Goal: Task Accomplishment & Management: Use online tool/utility

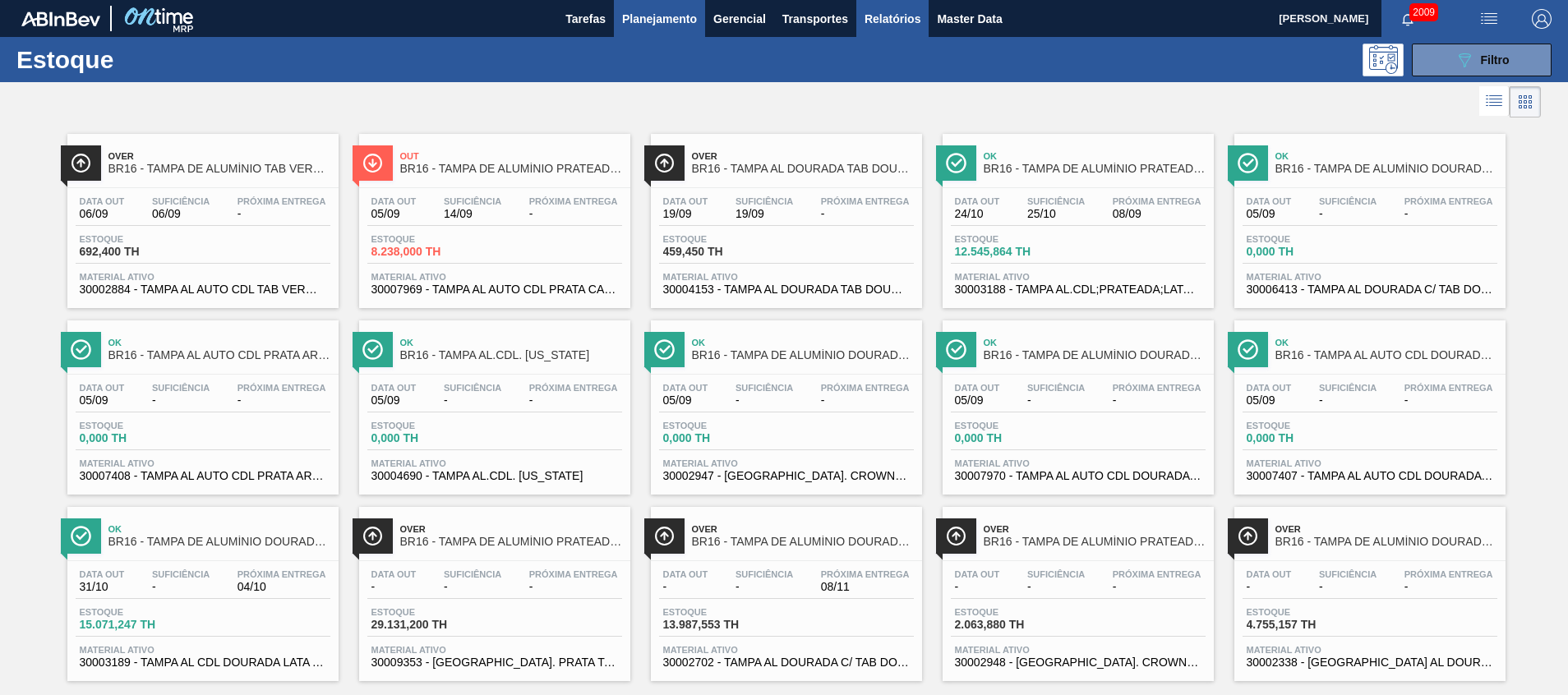
click at [903, 19] on span "Relatórios" at bounding box center [892, 19] width 55 height 20
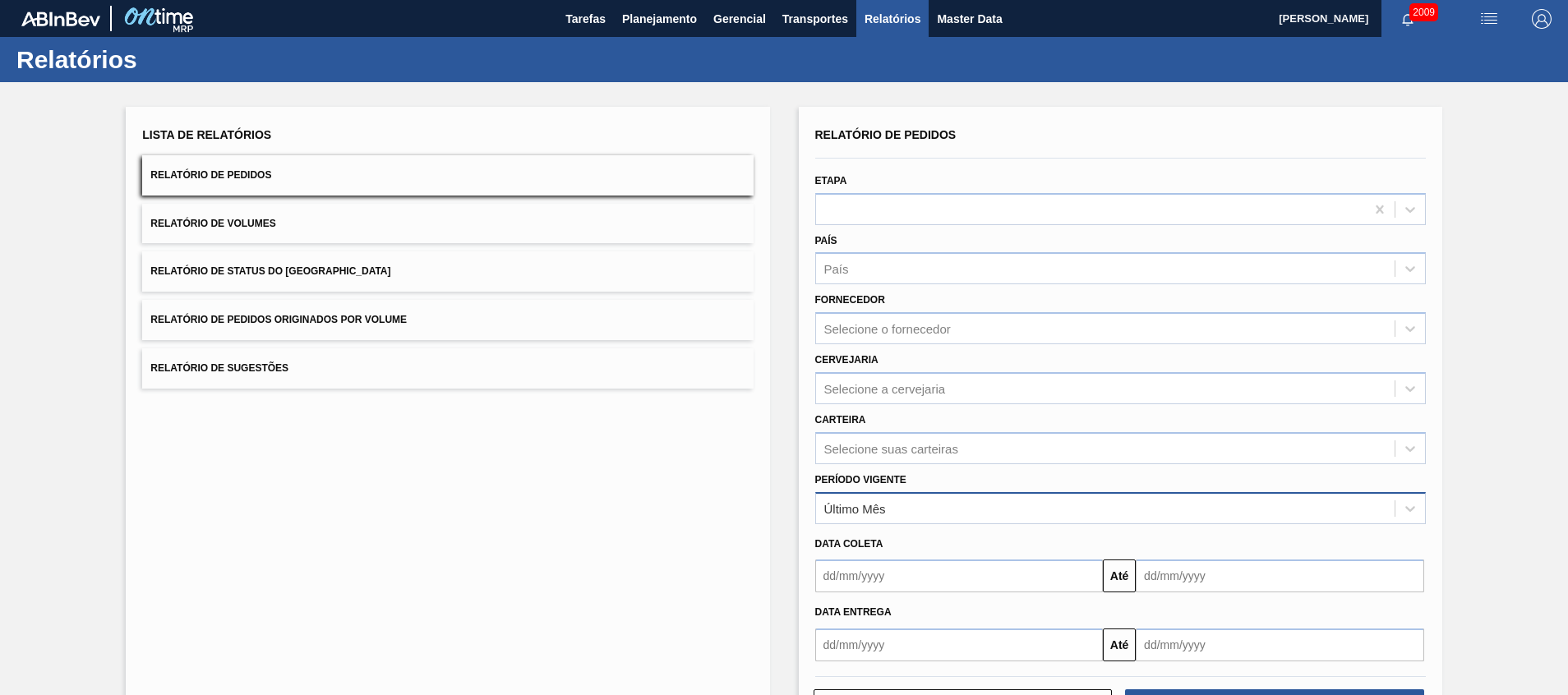
click at [980, 514] on div "Último Mês" at bounding box center [1105, 508] width 578 height 24
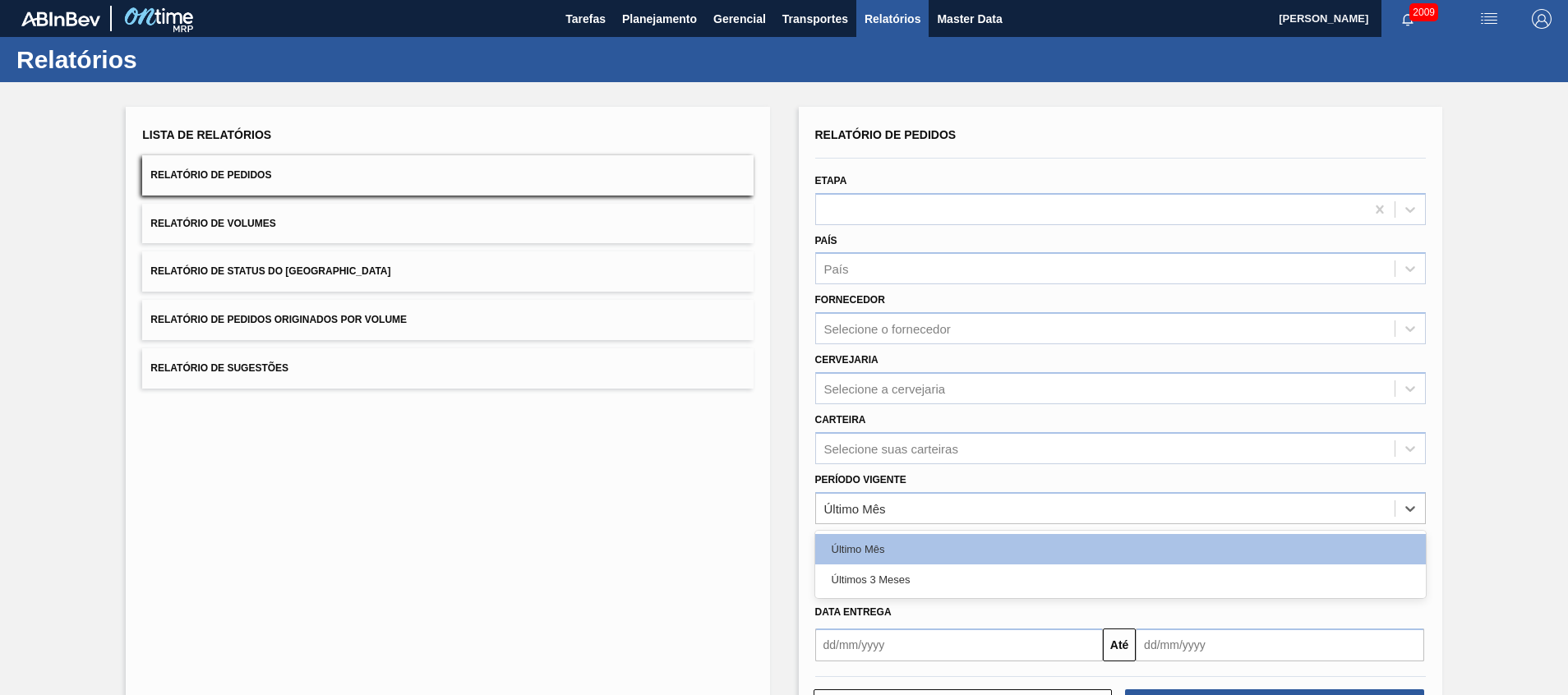
click at [620, 511] on div "Lista de Relatórios Relatório de Pedidos Relatório de Volumes Relatório de Stat…" at bounding box center [448, 424] width 643 height 634
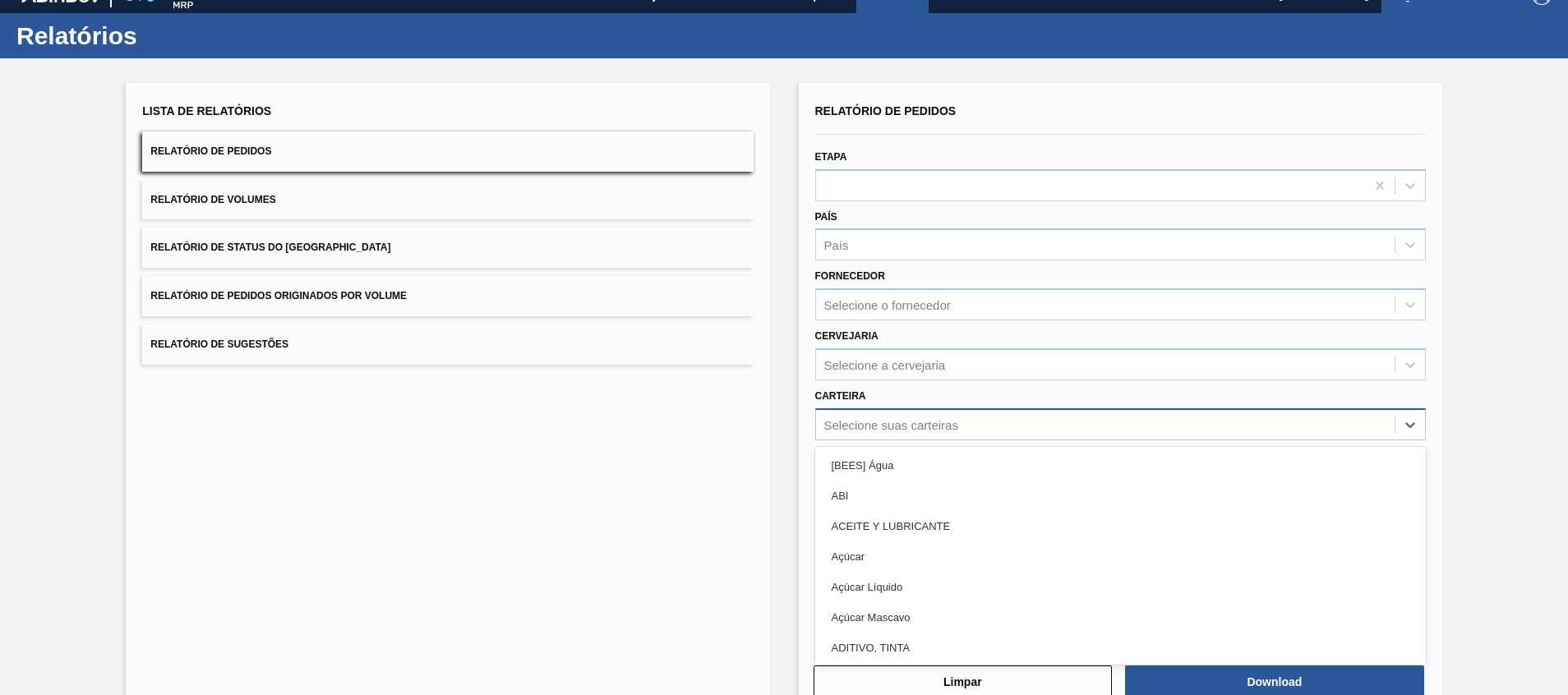
click at [872, 445] on div "Relatório de Pedidos Etapa País País Fornecedor Selecione o fornecedor Cervejar…" at bounding box center [1120, 369] width 610 height 538
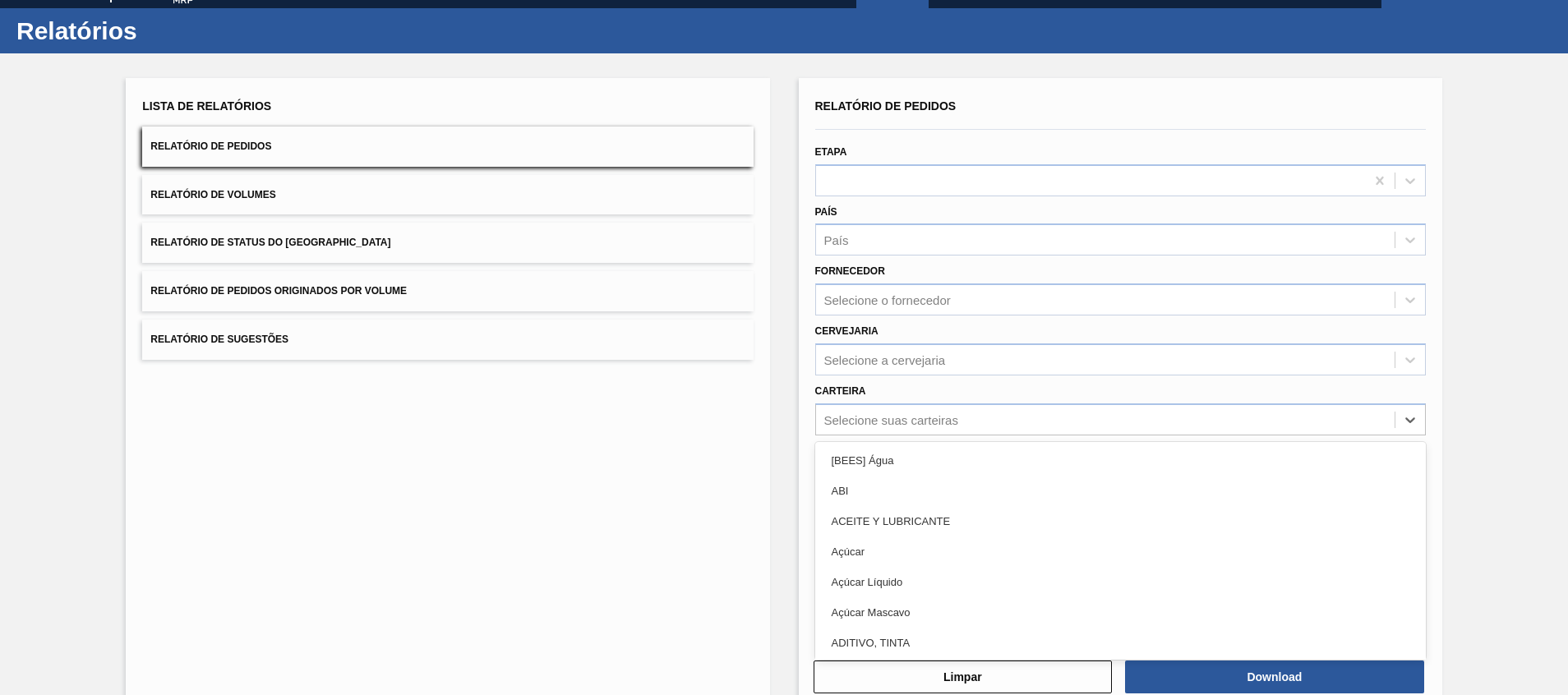
scroll to position [29, 0]
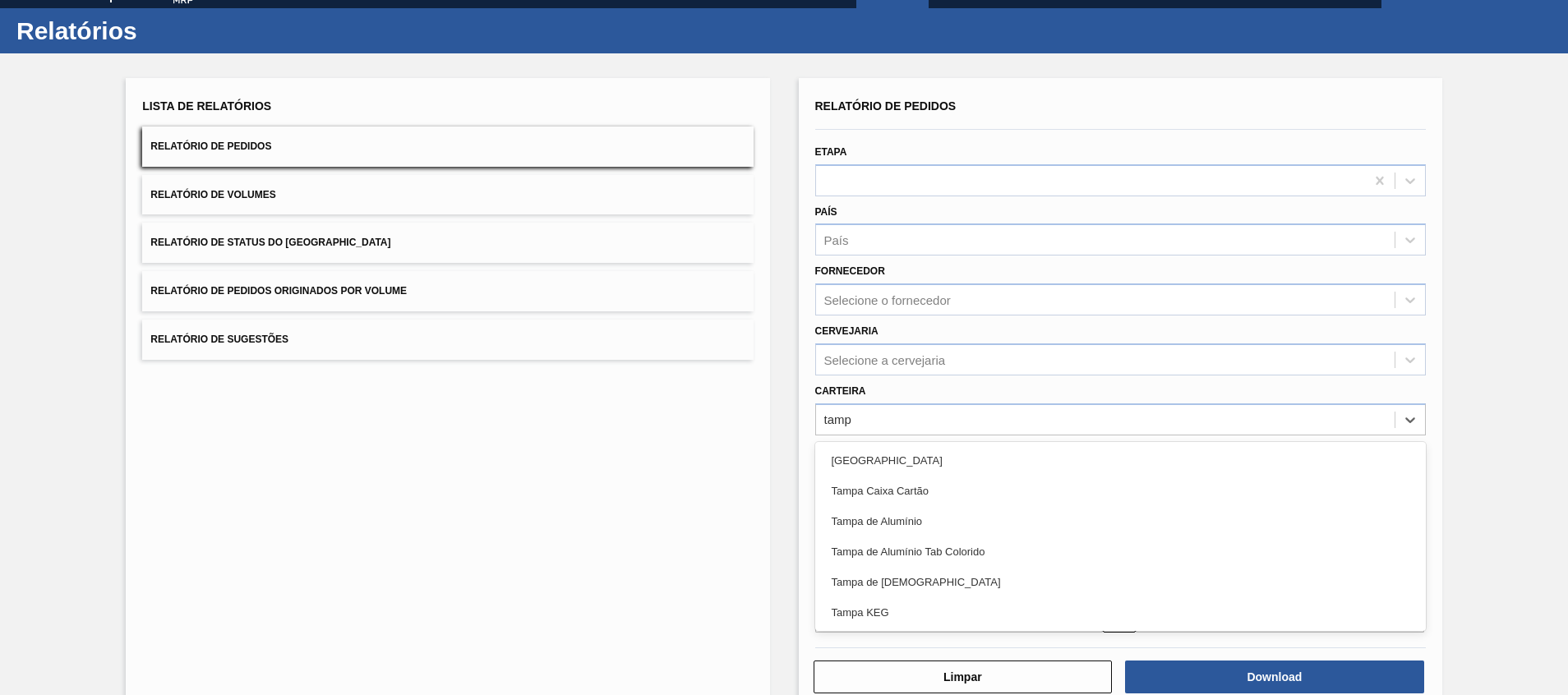
type input "[GEOGRAPHIC_DATA]"
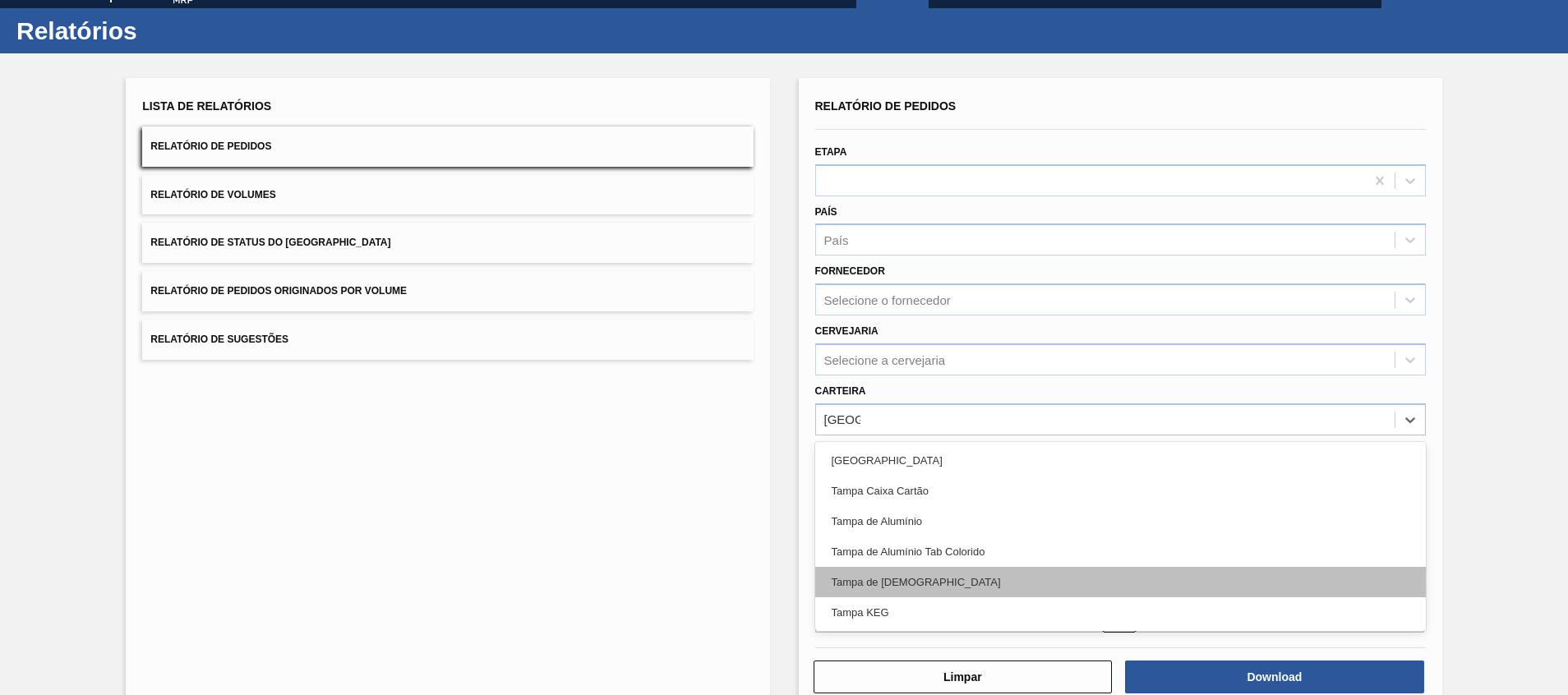
click at [882, 576] on div "Tampa de [DEMOGRAPHIC_DATA]" at bounding box center [1120, 582] width 610 height 30
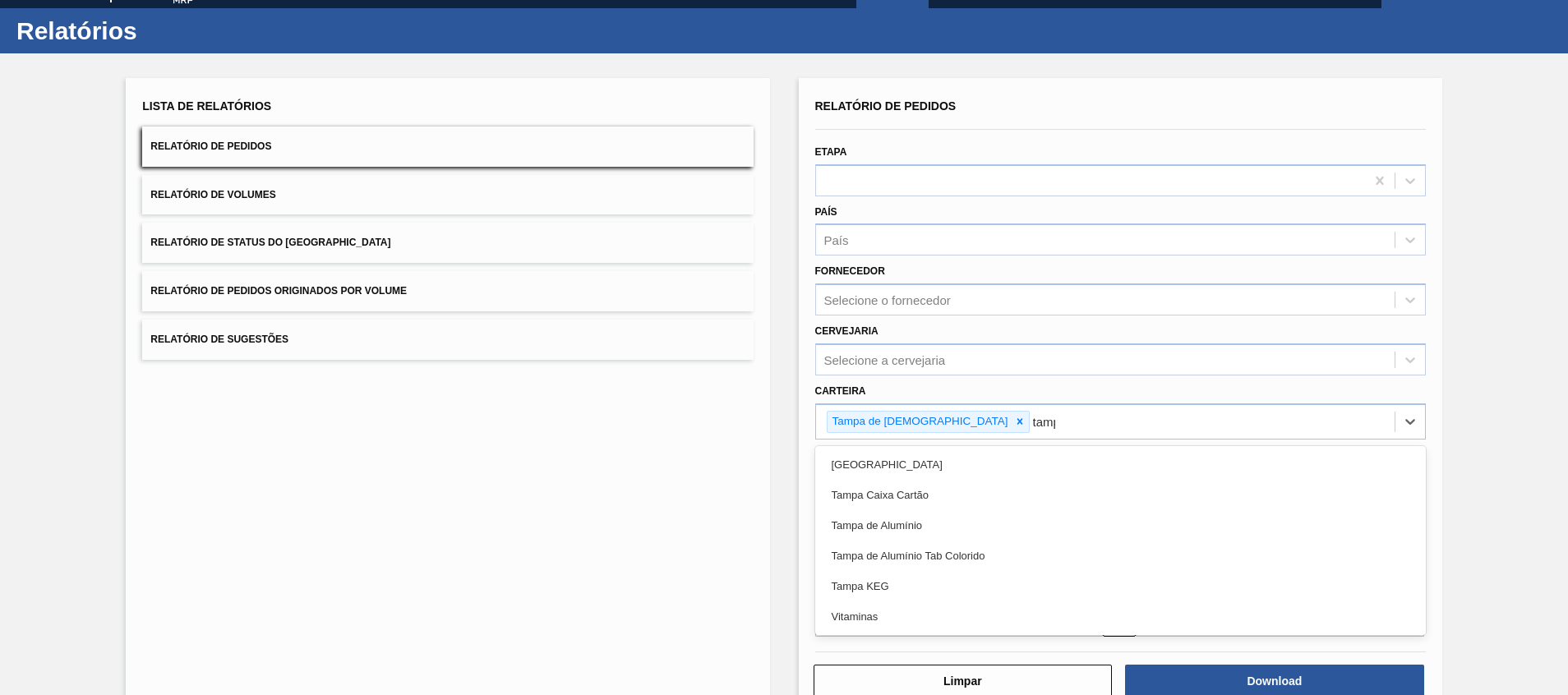
type input "[GEOGRAPHIC_DATA]"
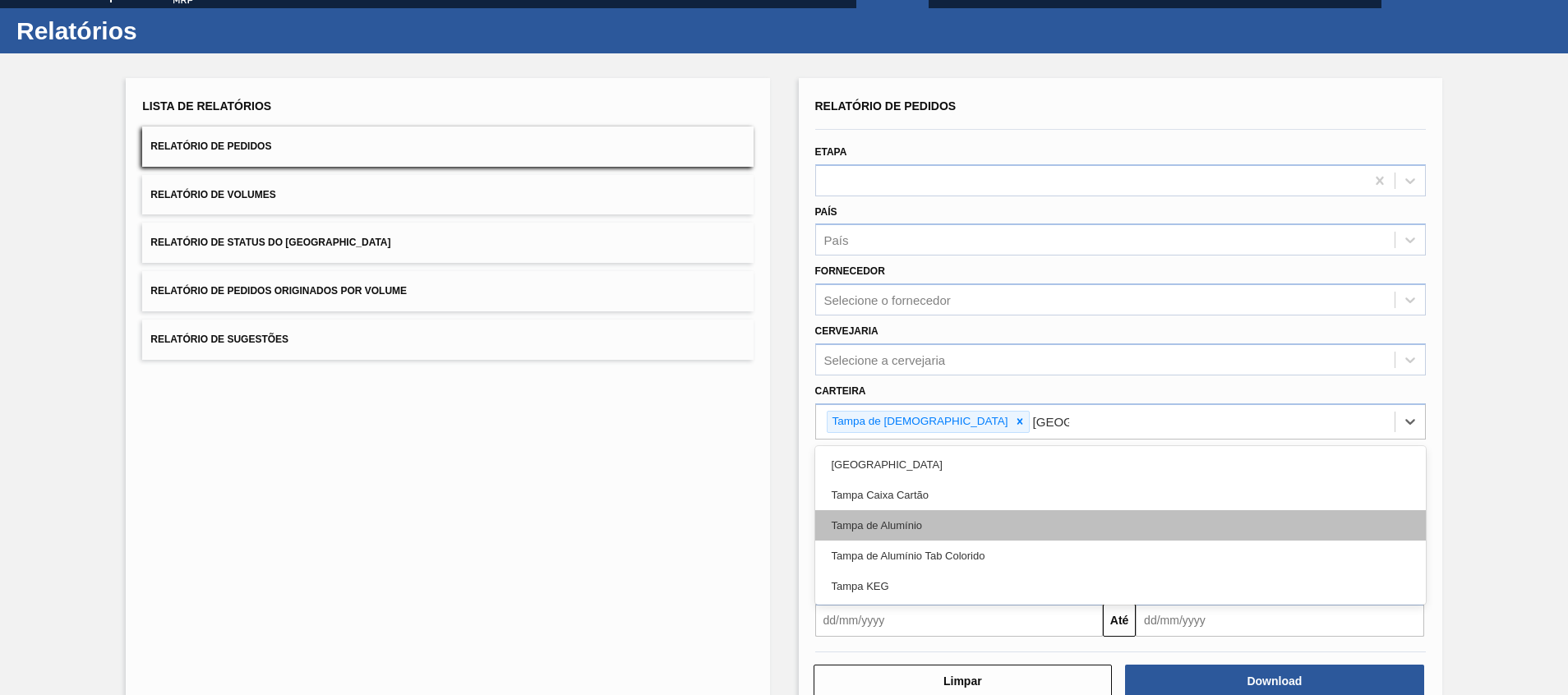
click at [1087, 518] on div "Tampa de Alumínio" at bounding box center [1120, 526] width 610 height 30
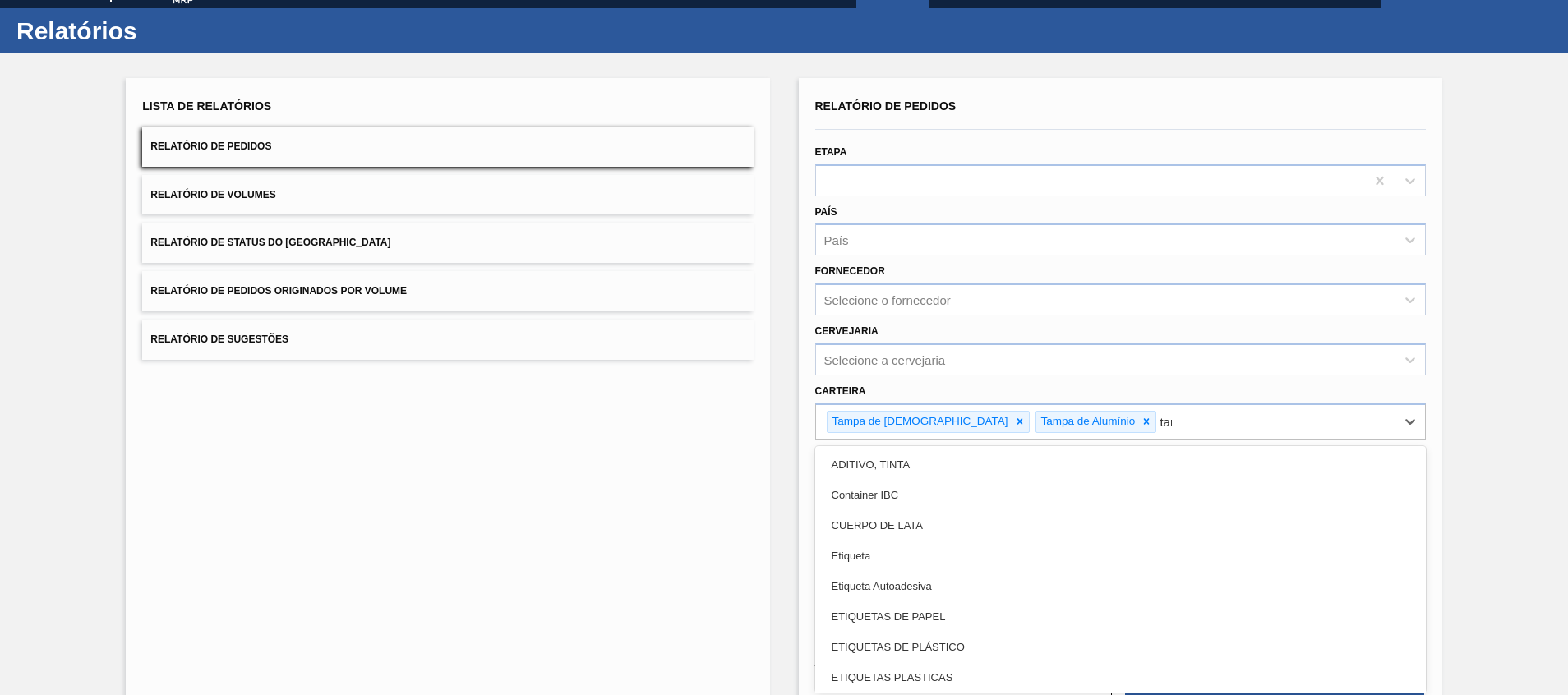
type input "[GEOGRAPHIC_DATA]"
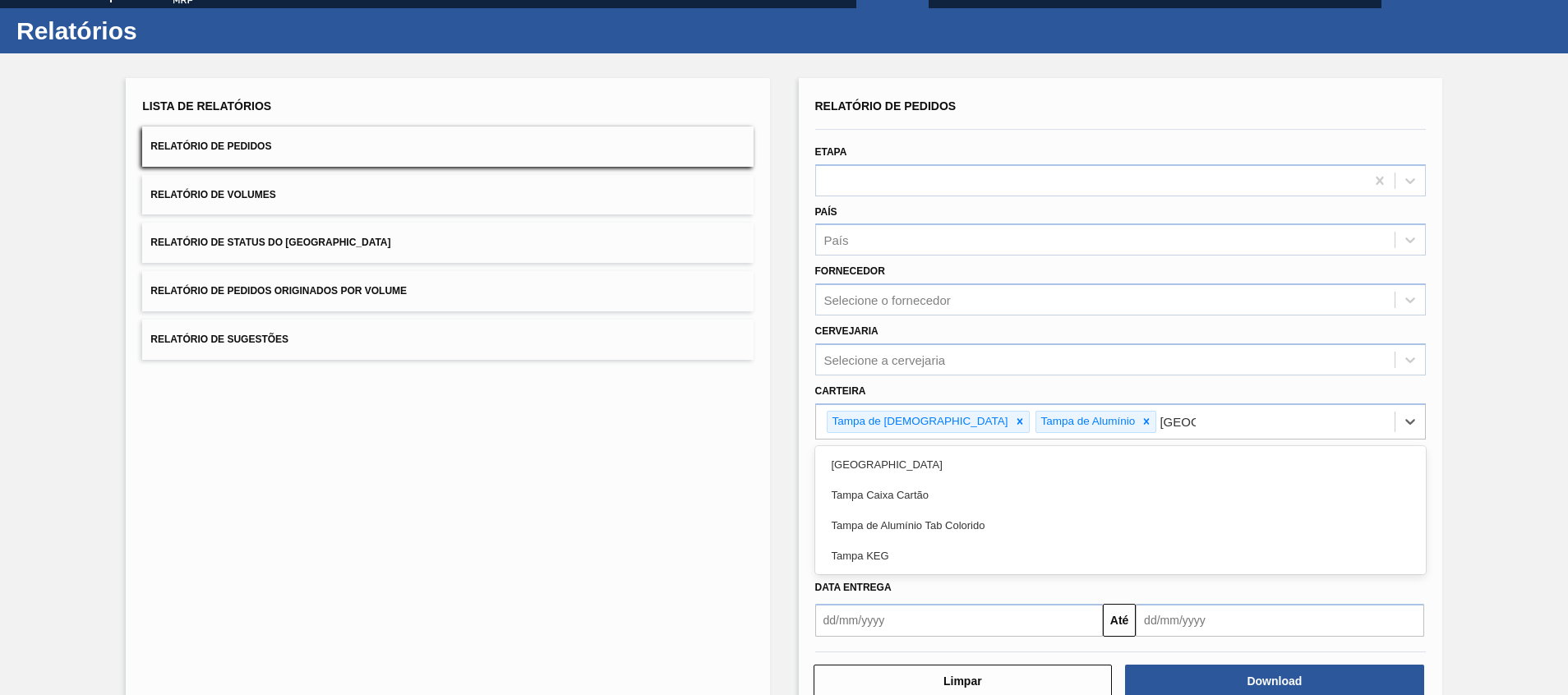
click at [1087, 518] on div "Tampa de Alumínio Tab Colorido" at bounding box center [1120, 526] width 610 height 30
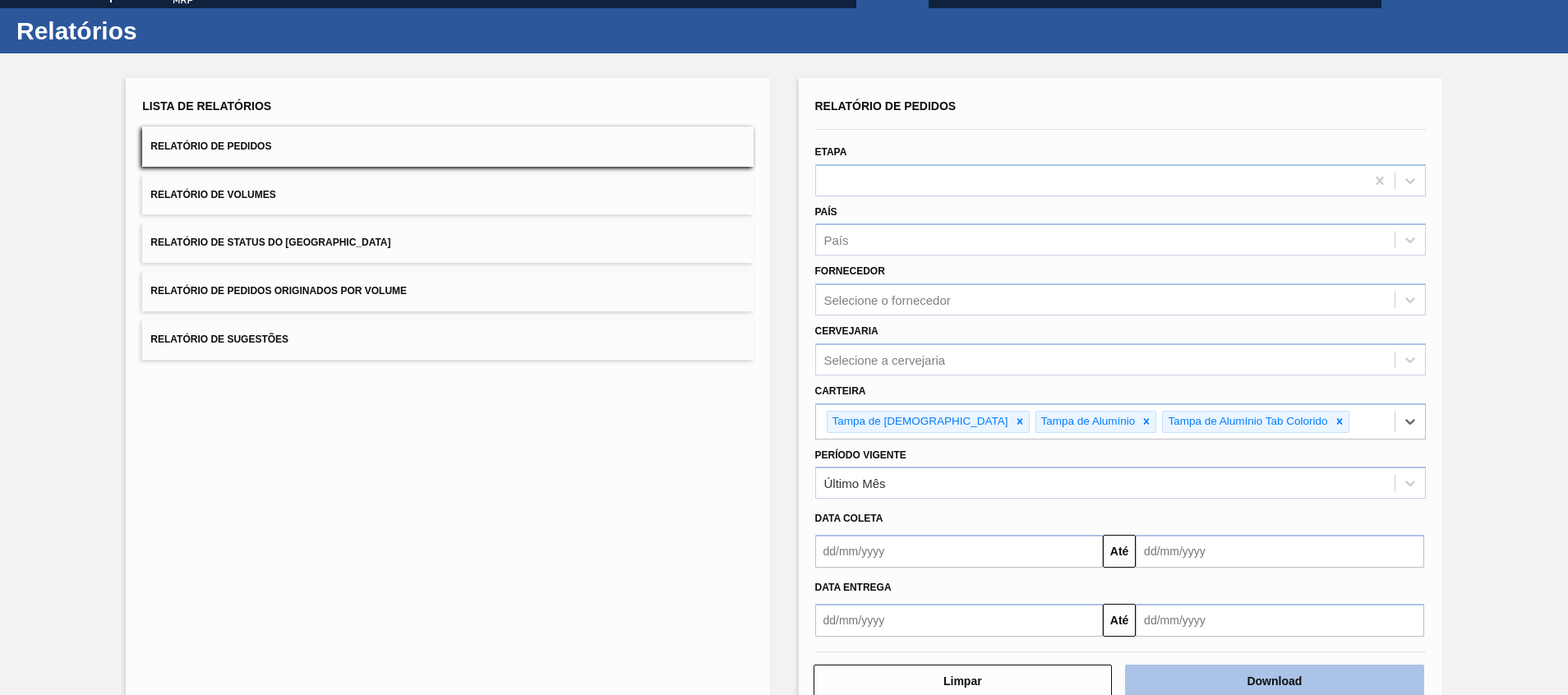
click at [1162, 681] on button "Download" at bounding box center [1275, 681] width 299 height 33
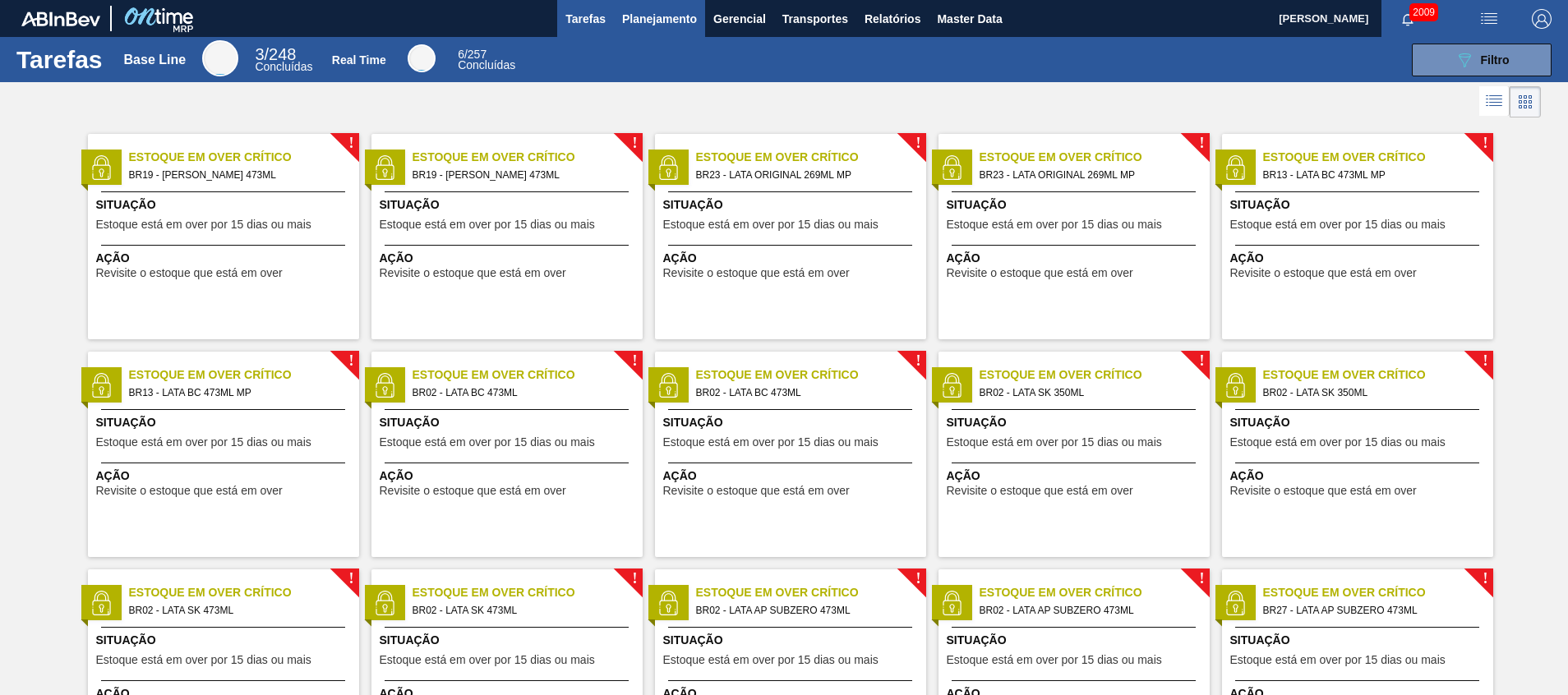
click at [634, 9] on span "Planejamento" at bounding box center [659, 19] width 75 height 20
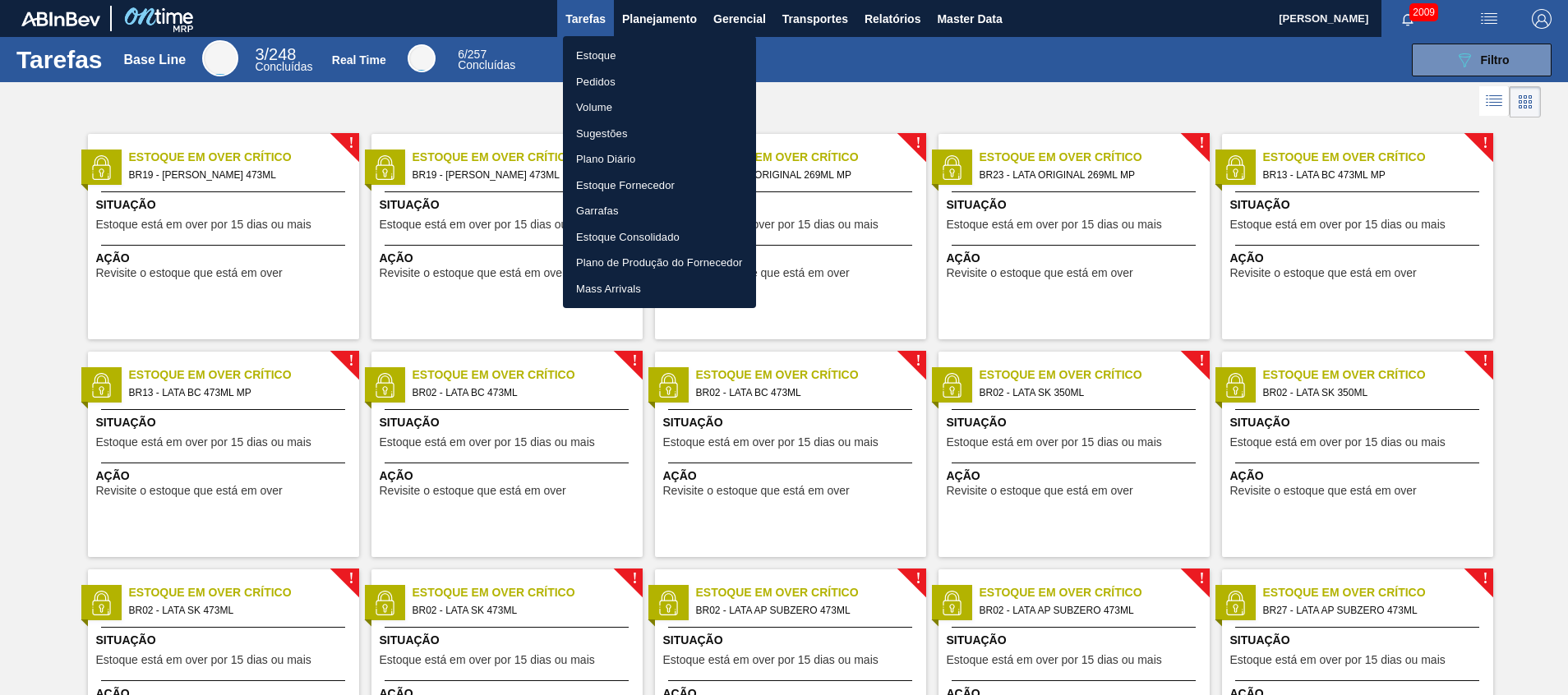
drag, startPoint x: 607, startPoint y: 56, endPoint x: 675, endPoint y: 14, distance: 79.9
click at [607, 56] on li "Estoque" at bounding box center [659, 55] width 193 height 26
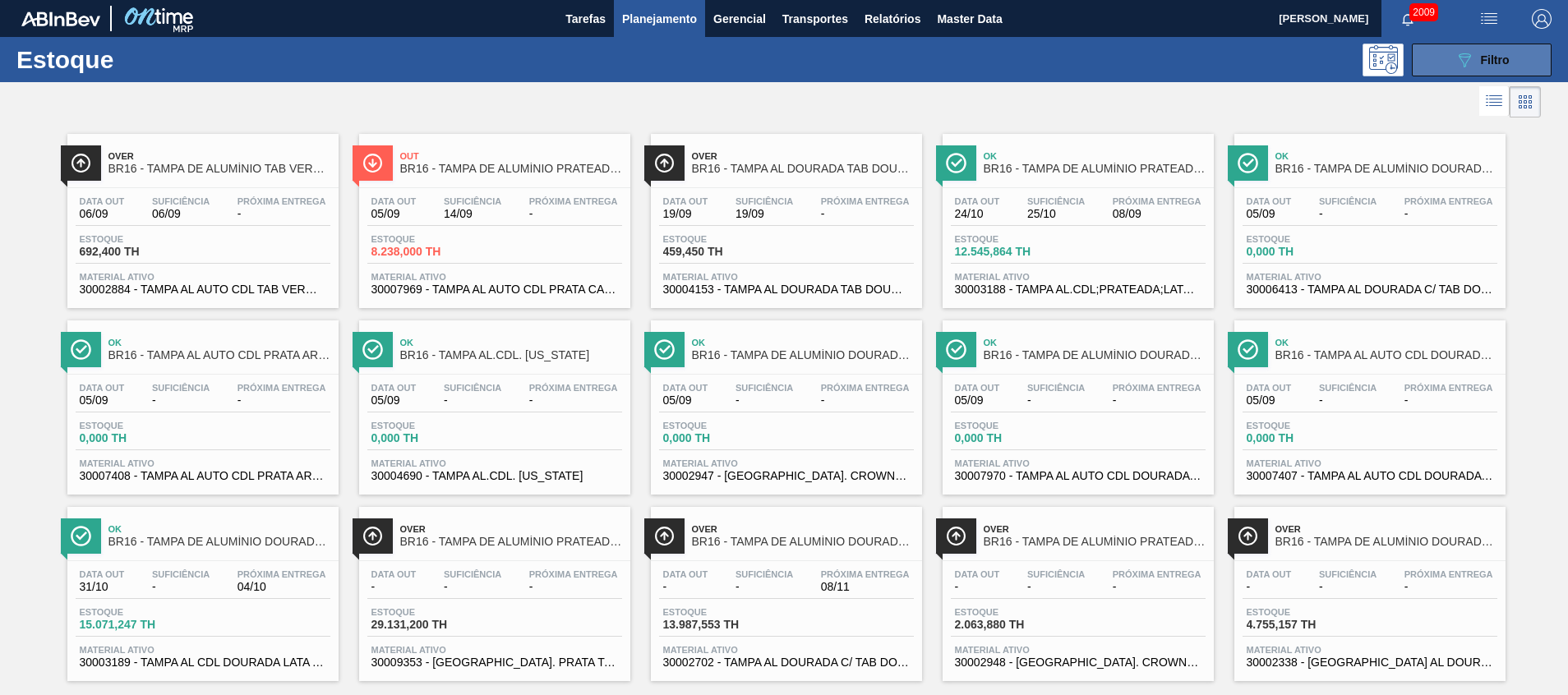
click at [1449, 50] on button "089F7B8B-B2A5-4AFE-B5C0-19BA573D28AC Filtro" at bounding box center [1481, 59] width 140 height 33
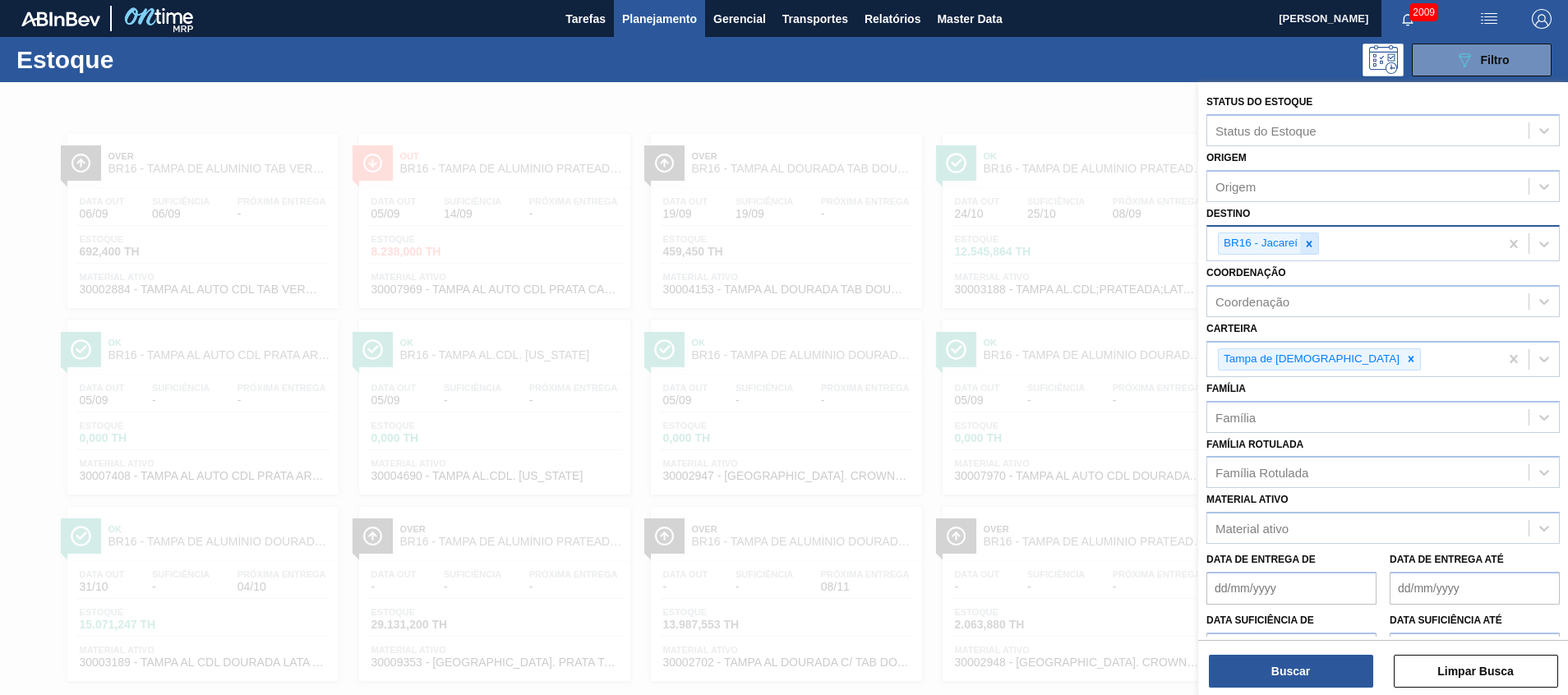
click at [1306, 243] on icon at bounding box center [1309, 244] width 11 height 11
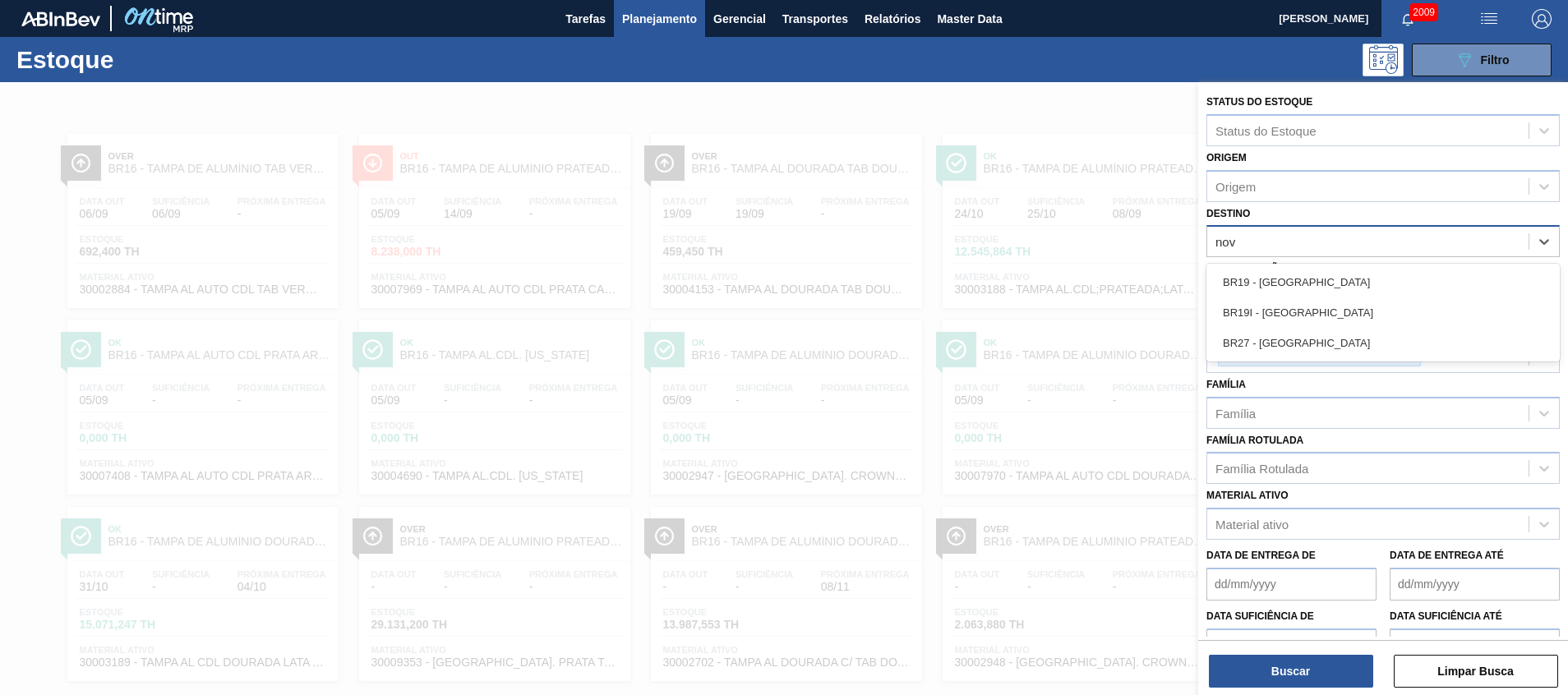
type input "nova"
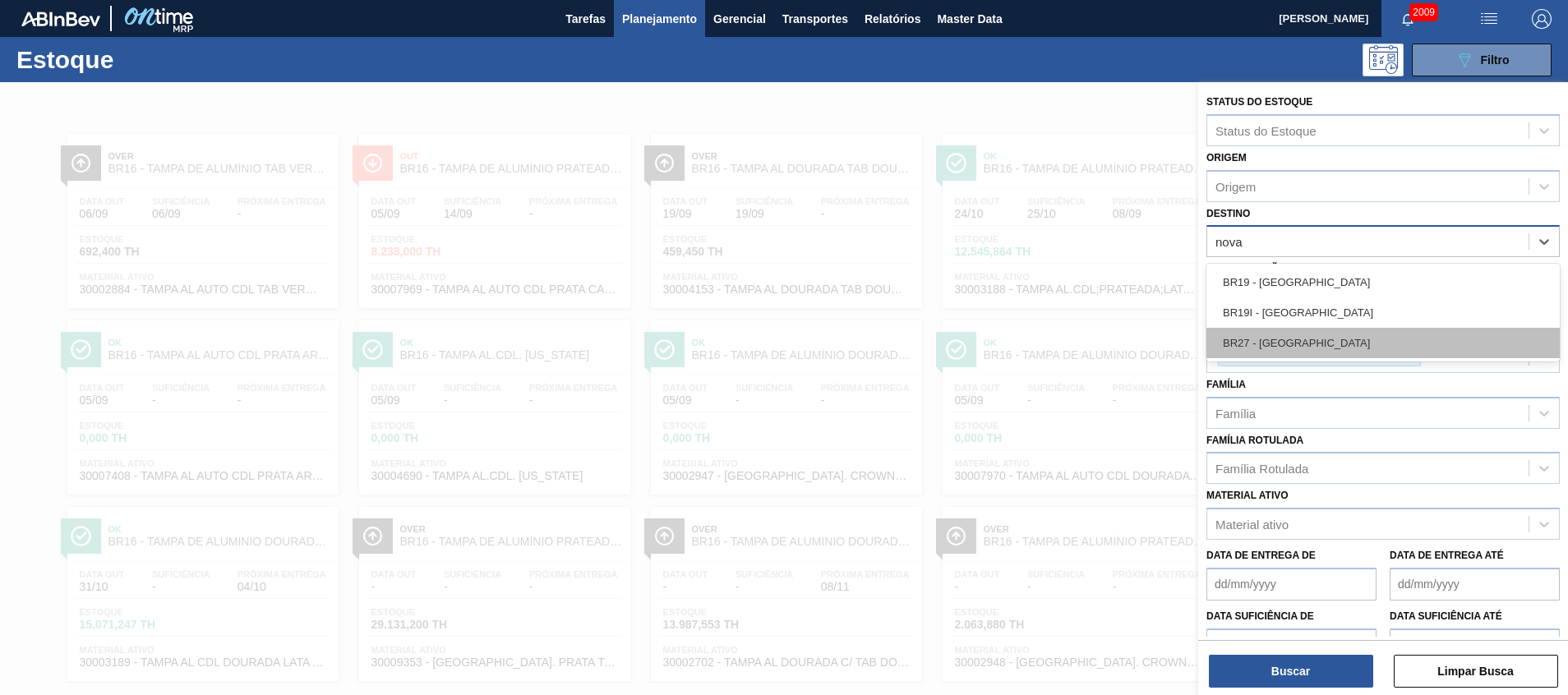
click at [1294, 344] on div "BR27 - Nova Minas" at bounding box center [1384, 343] width 354 height 30
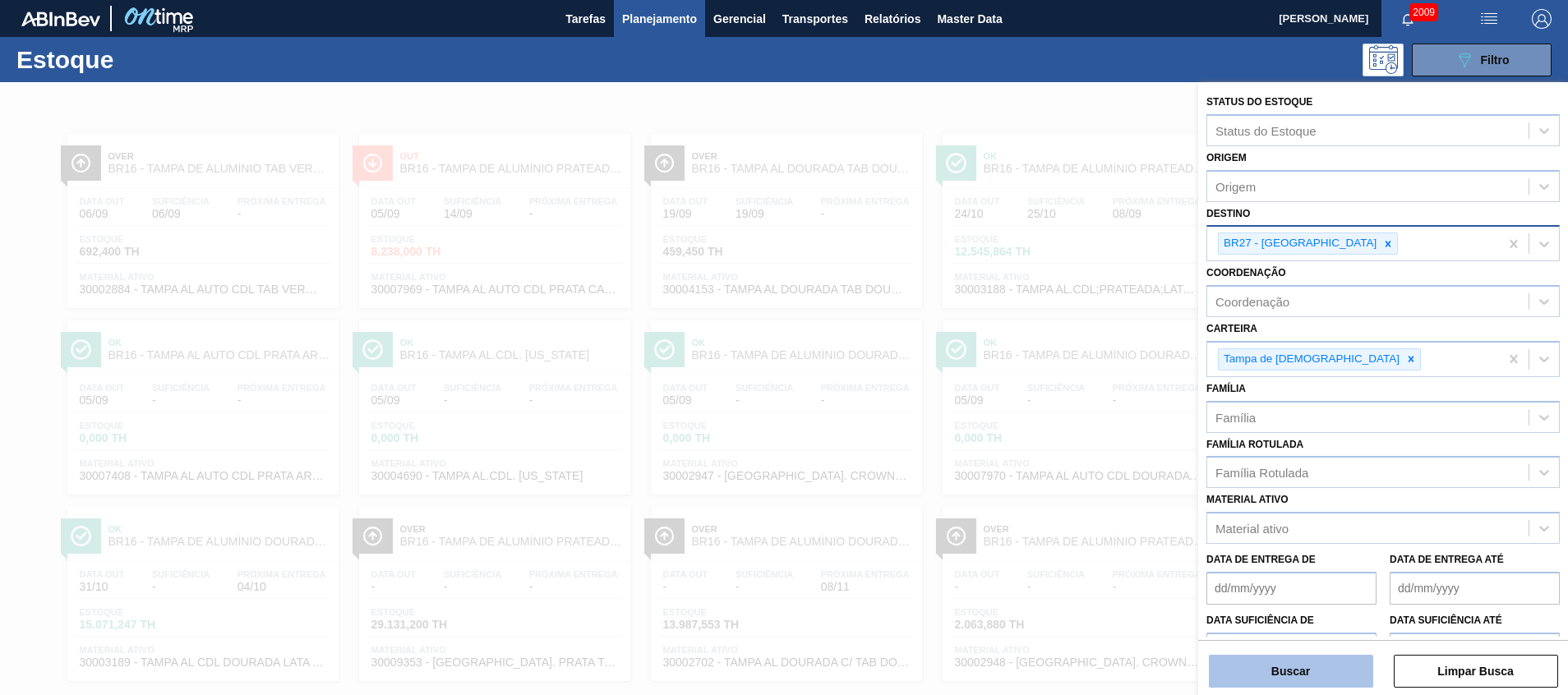
click at [1253, 671] on button "Buscar" at bounding box center [1291, 671] width 165 height 33
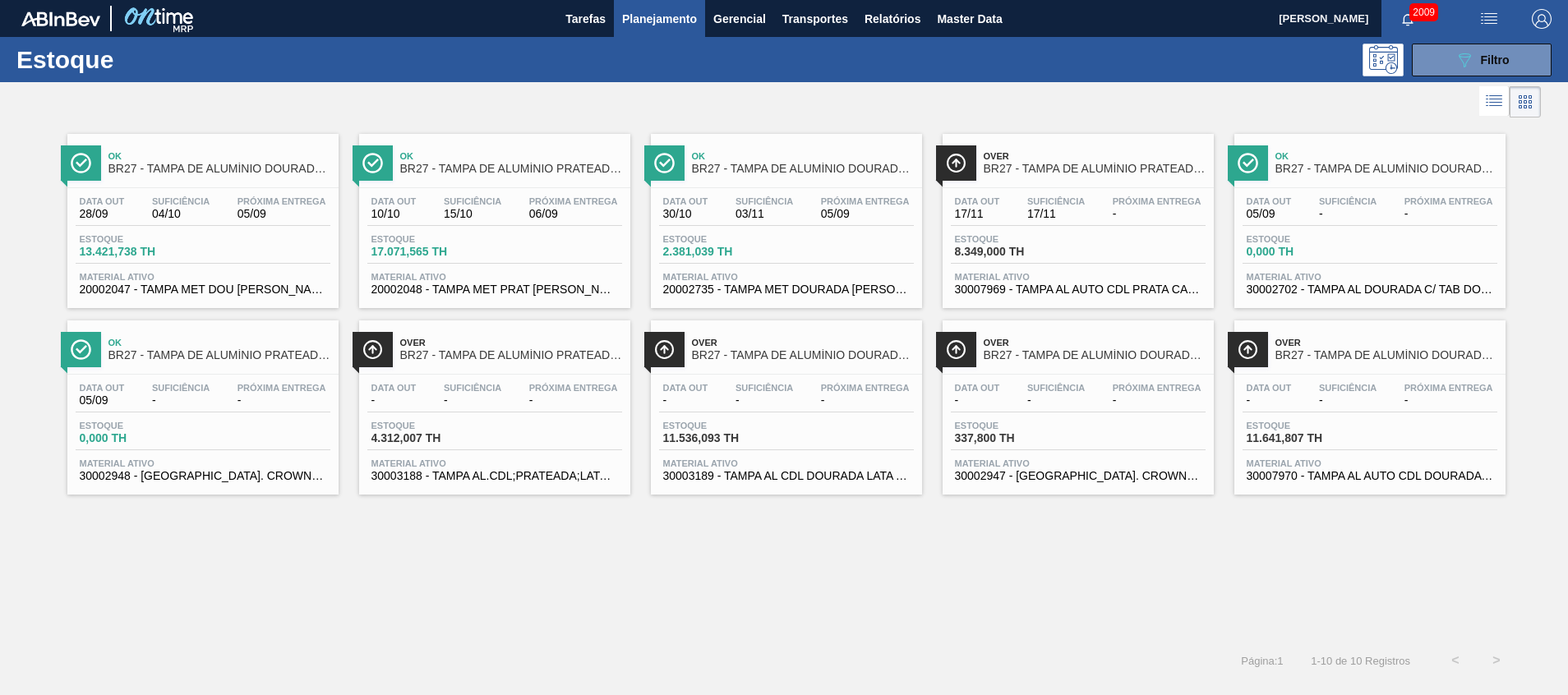
click at [864, 289] on span "20002735 - TAMPA MET DOURADA ANEL DOURADO" at bounding box center [786, 289] width 246 height 12
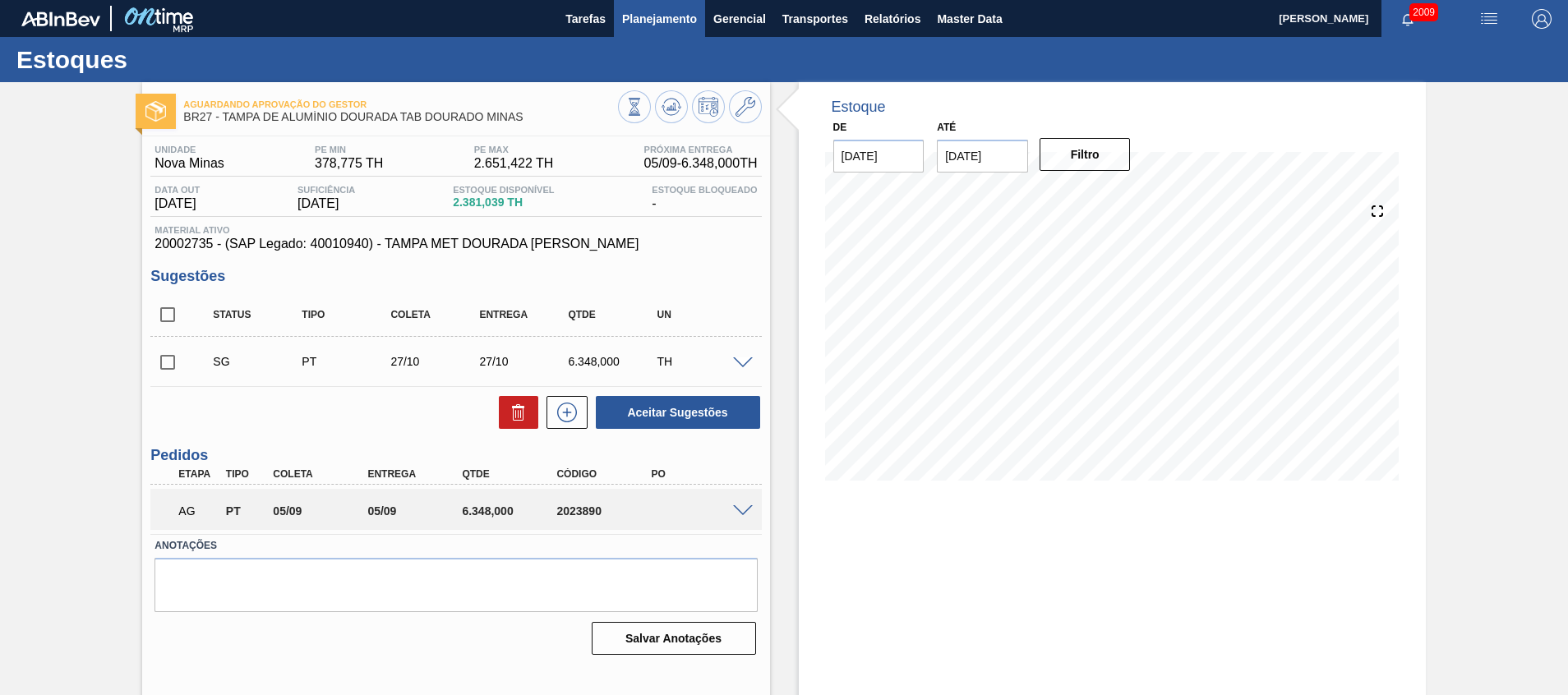
click at [620, 21] on button "Planejamento" at bounding box center [659, 18] width 91 height 37
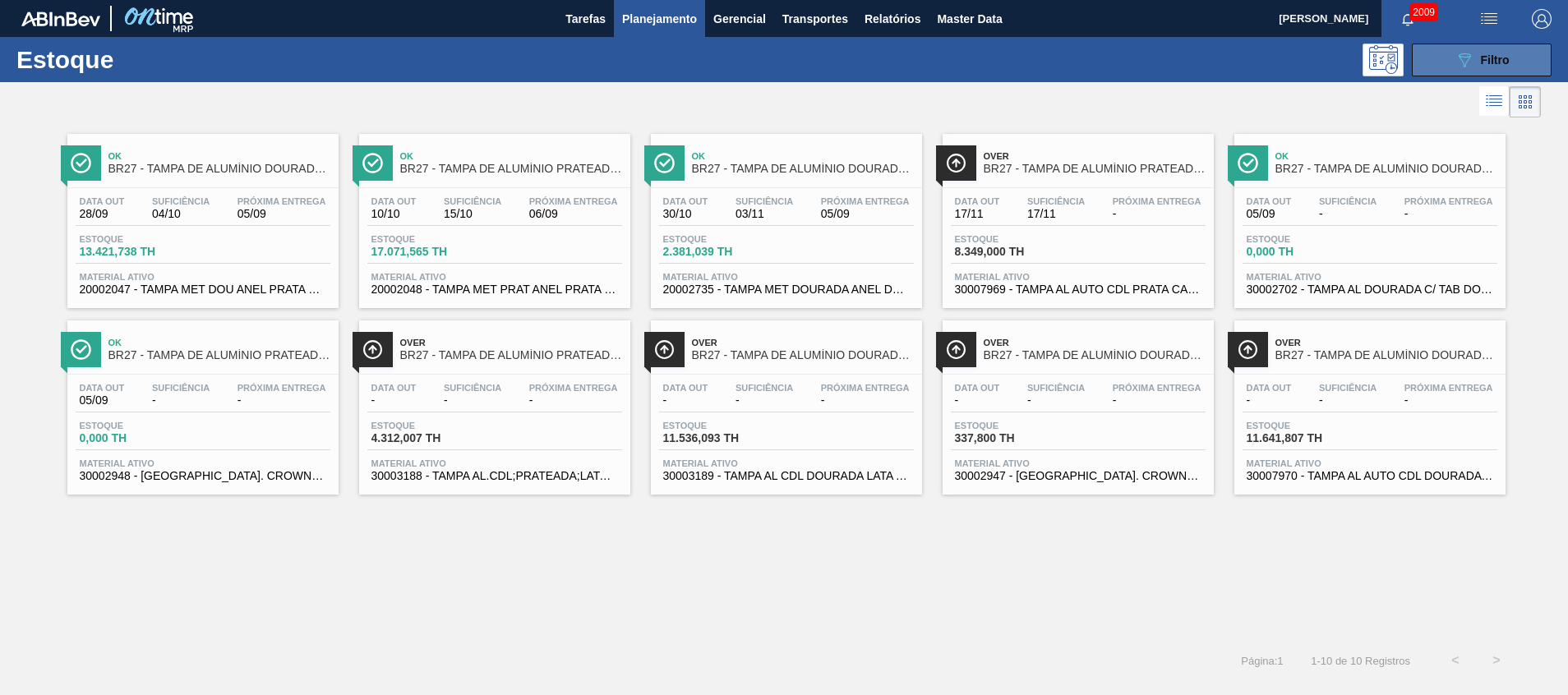
click at [1438, 63] on button "089F7B8B-B2A5-4AFE-B5C0-19BA573D28AC Filtro" at bounding box center [1481, 59] width 140 height 33
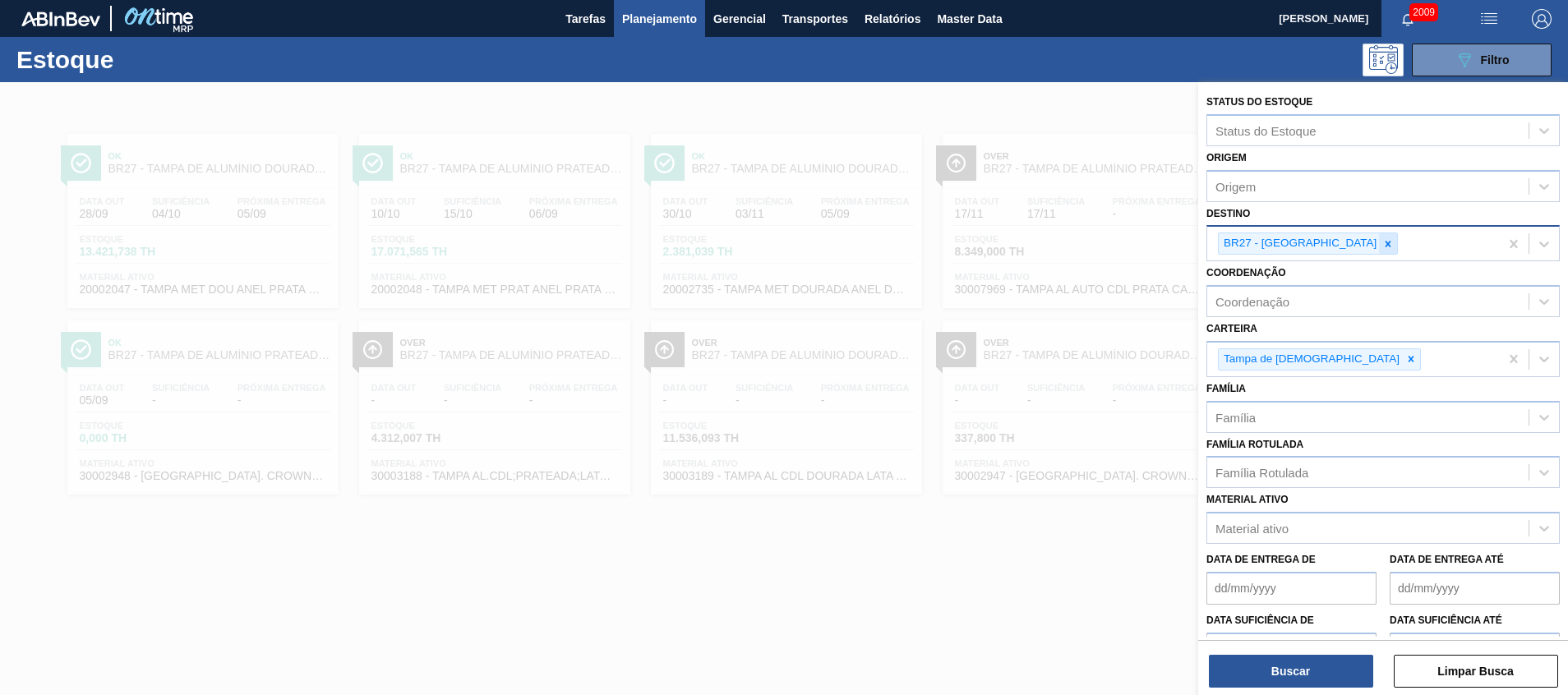
click at [1383, 245] on icon at bounding box center [1388, 244] width 11 height 11
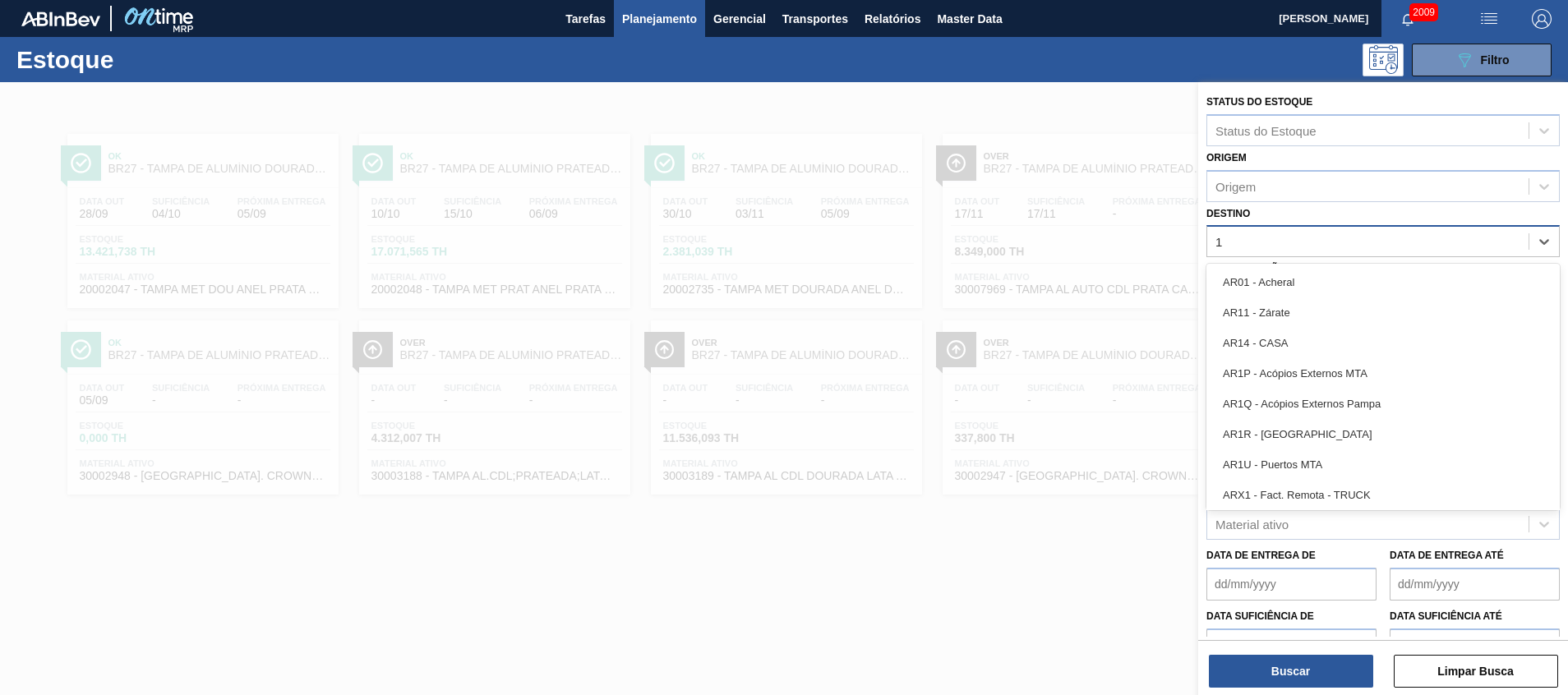
type input "17"
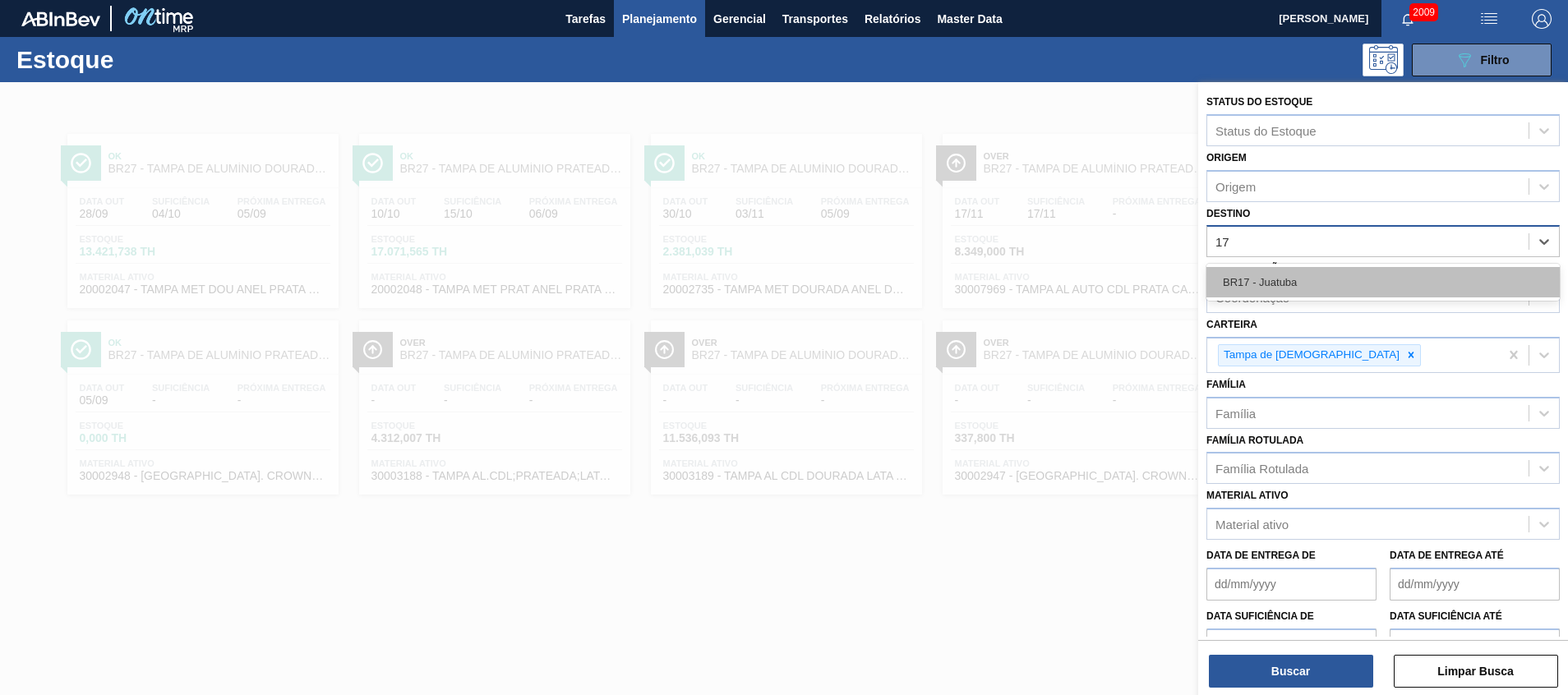
click at [1321, 283] on div "BR17 - Juatuba" at bounding box center [1384, 282] width 354 height 30
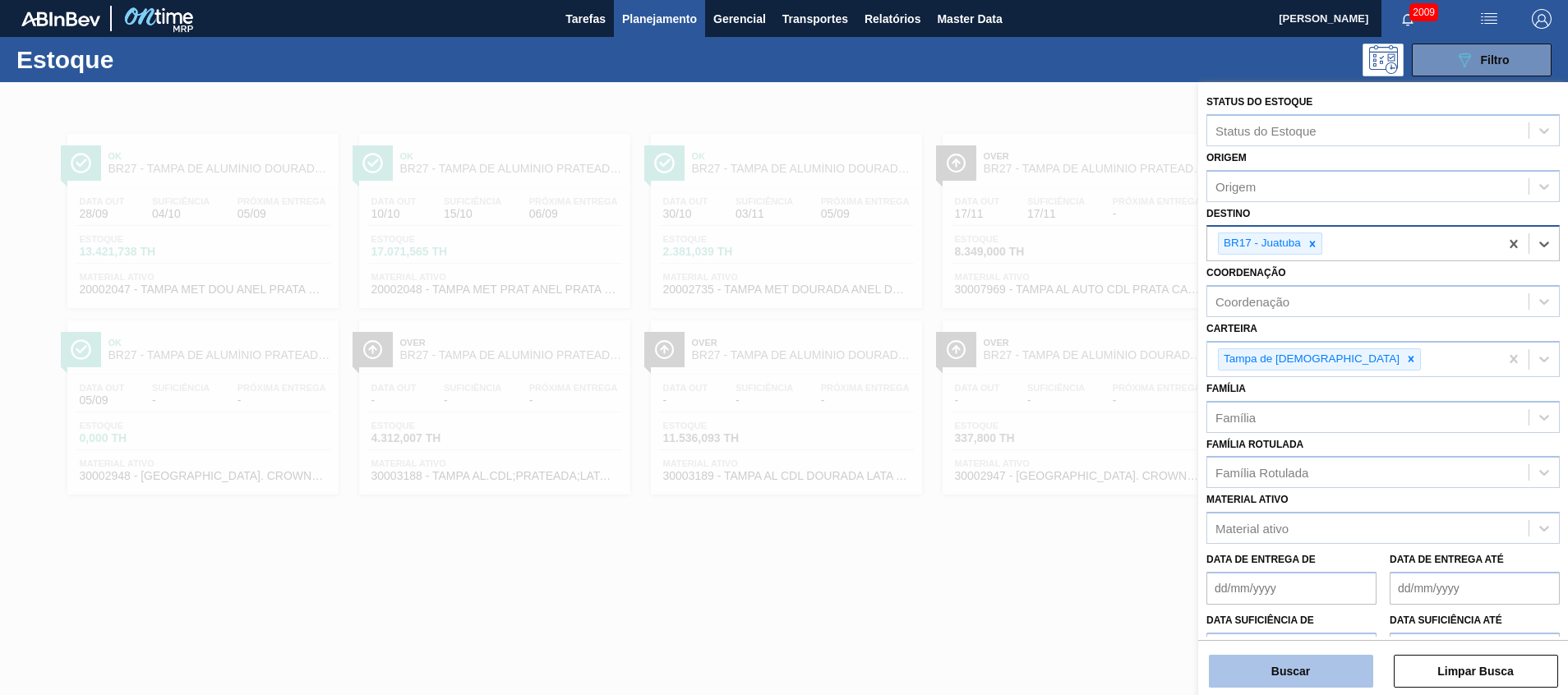
click at [1255, 667] on button "Buscar" at bounding box center [1291, 671] width 165 height 33
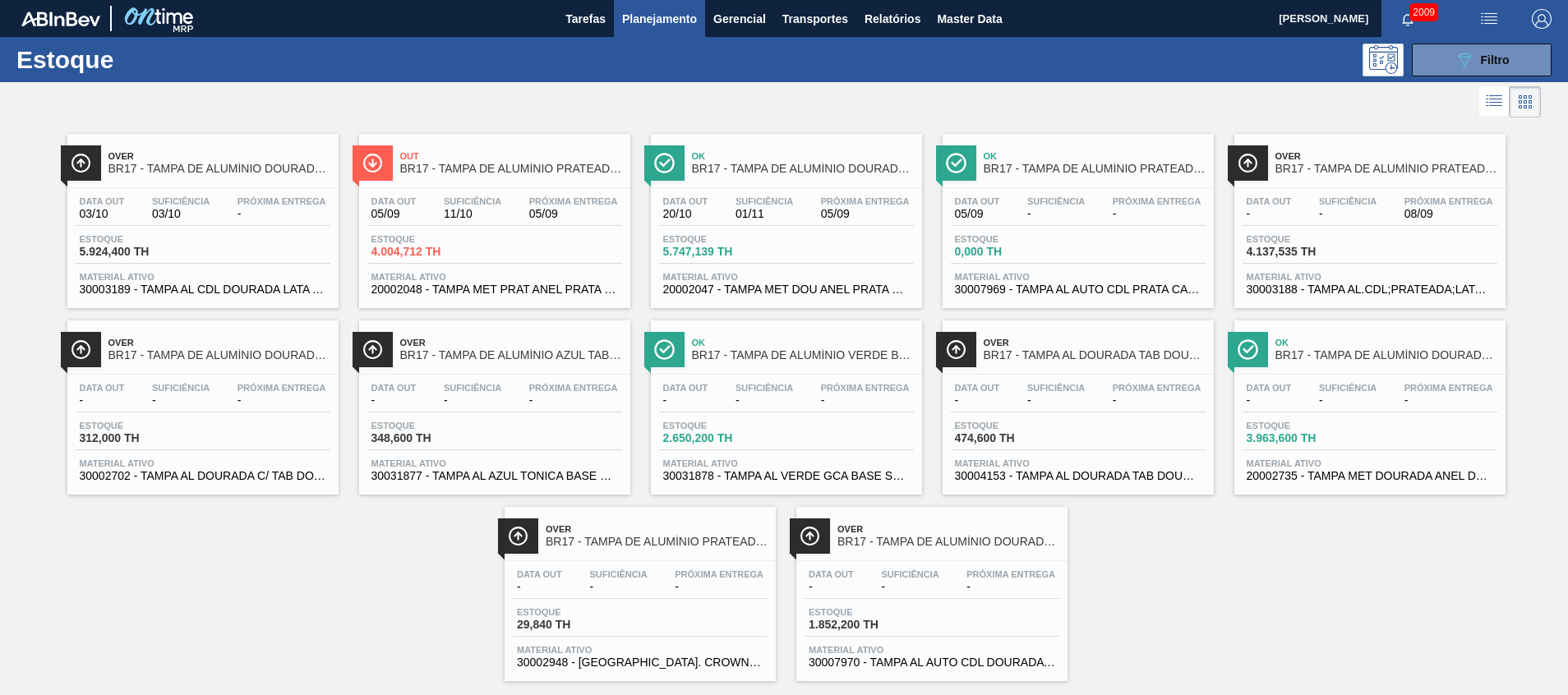
click at [503, 255] on div "Estoque 4.004,712 TH" at bounding box center [495, 248] width 255 height 29
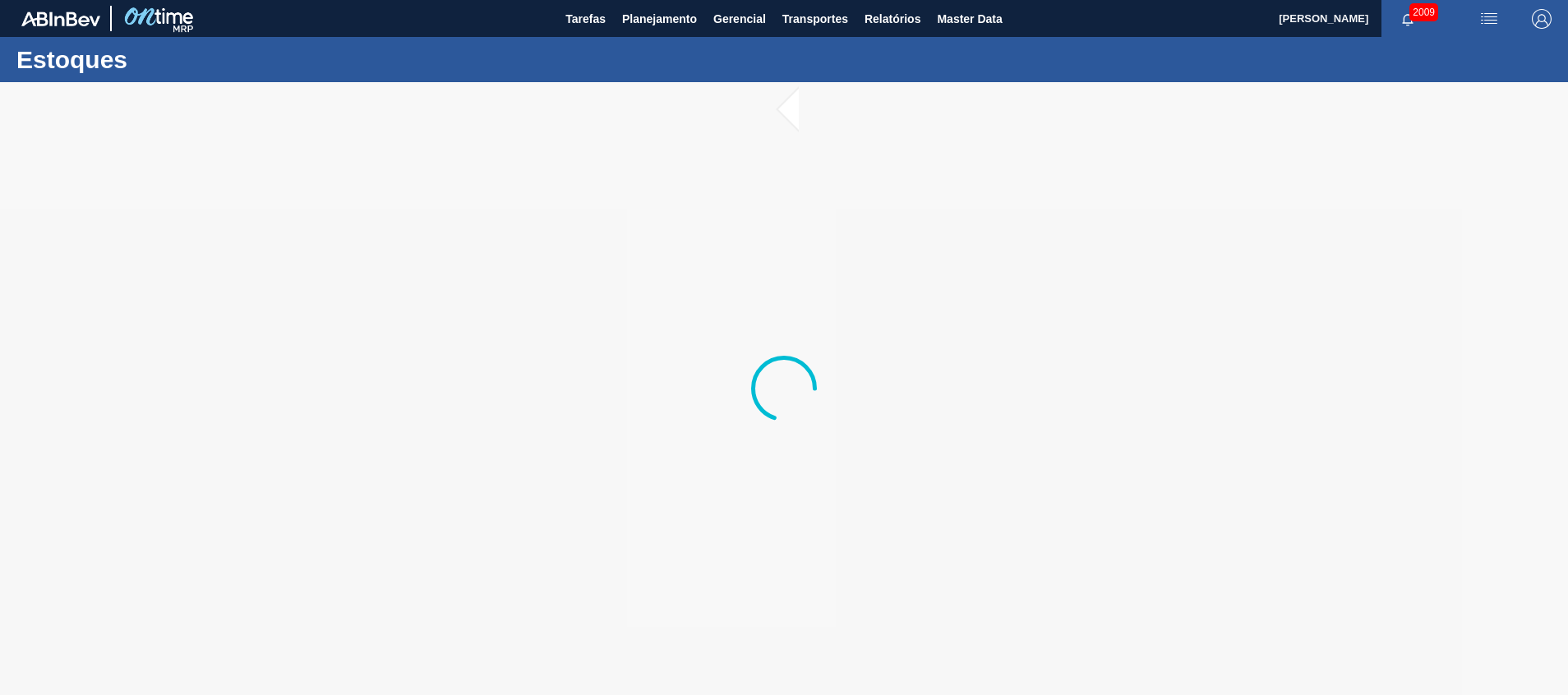
click at [1004, 507] on div at bounding box center [784, 388] width 1568 height 613
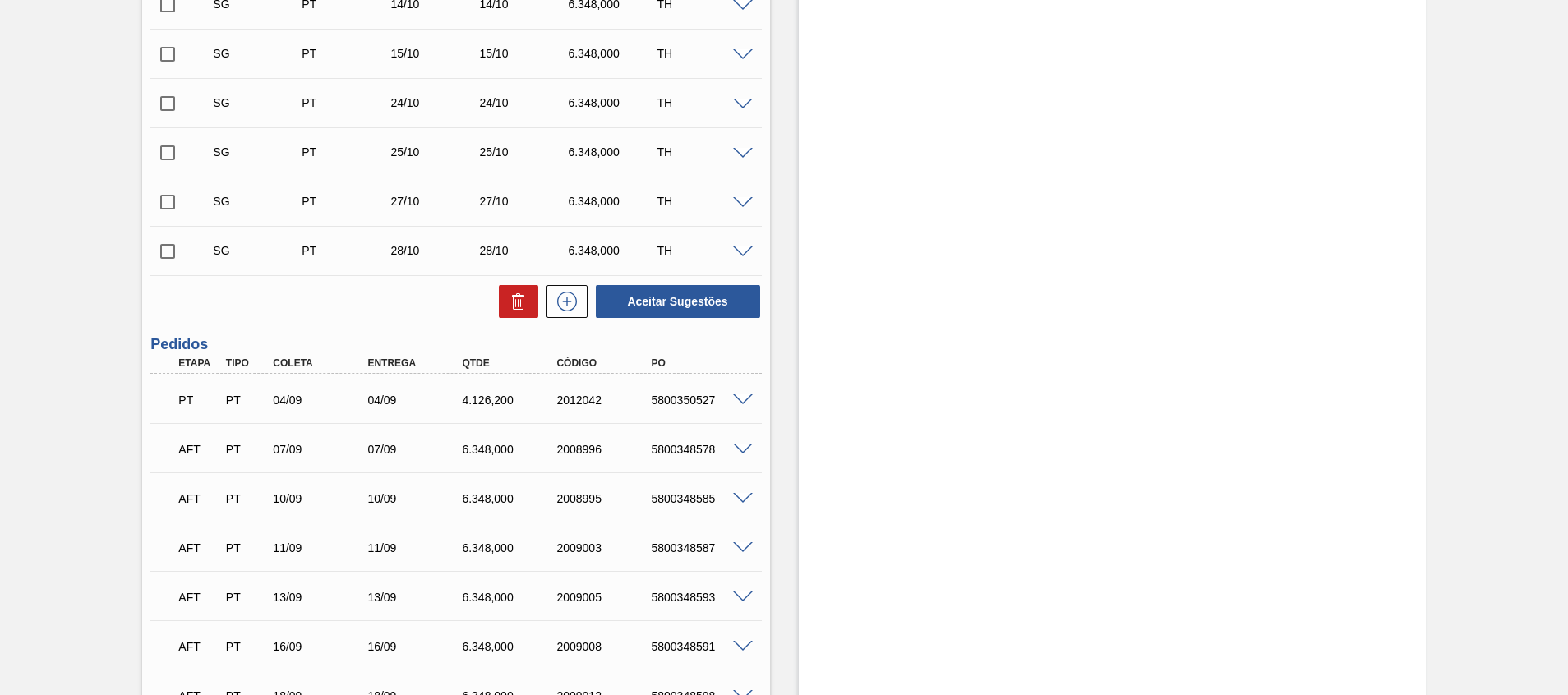
scroll to position [123, 0]
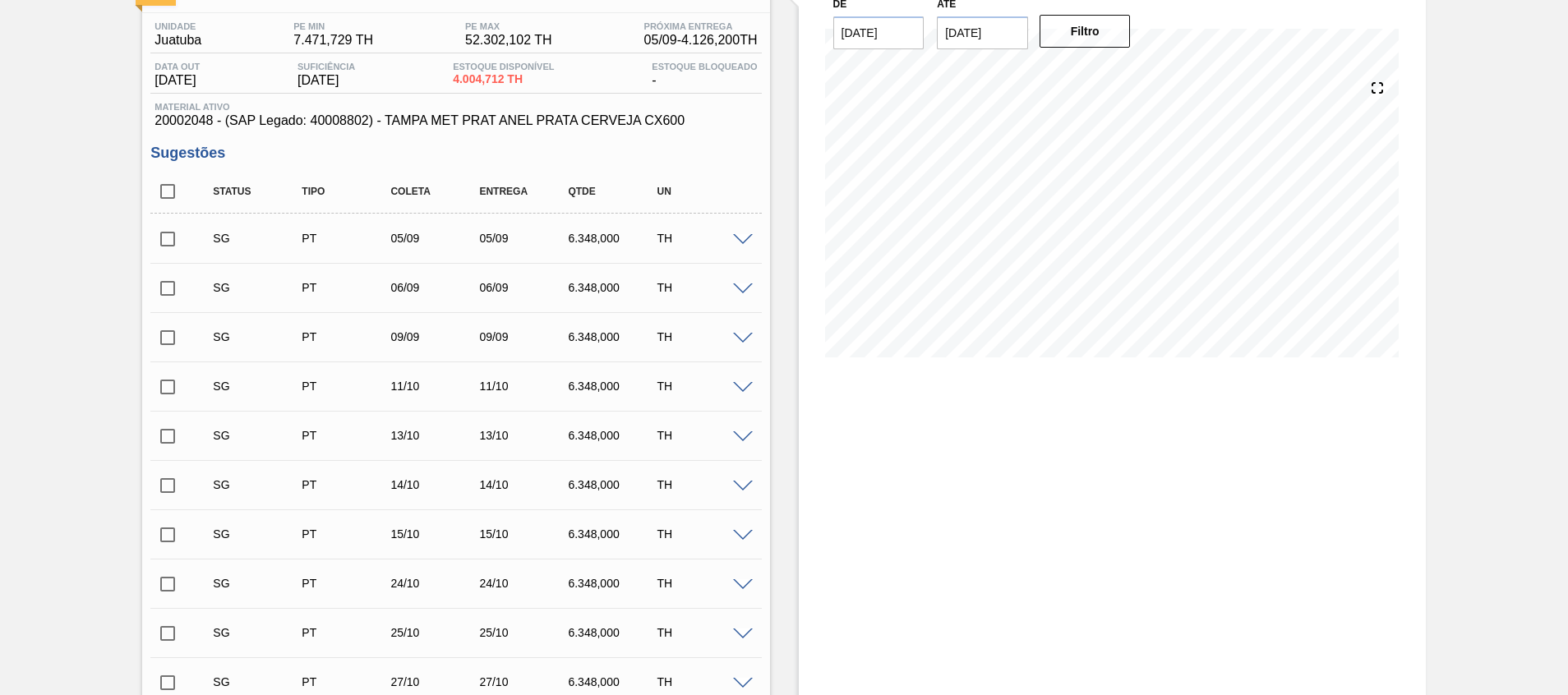
click at [170, 195] on input "checkbox" at bounding box center [167, 191] width 35 height 35
checkbox input "true"
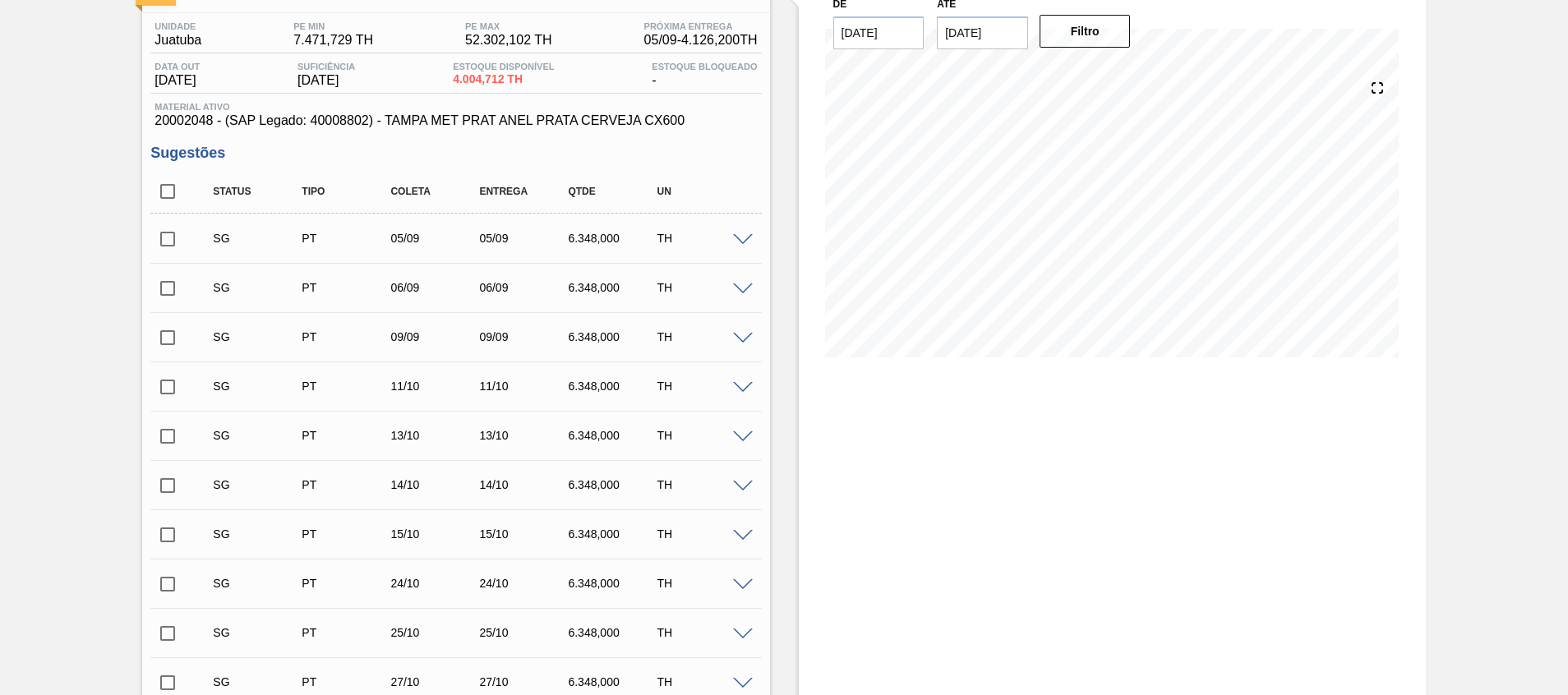
checkbox input "true"
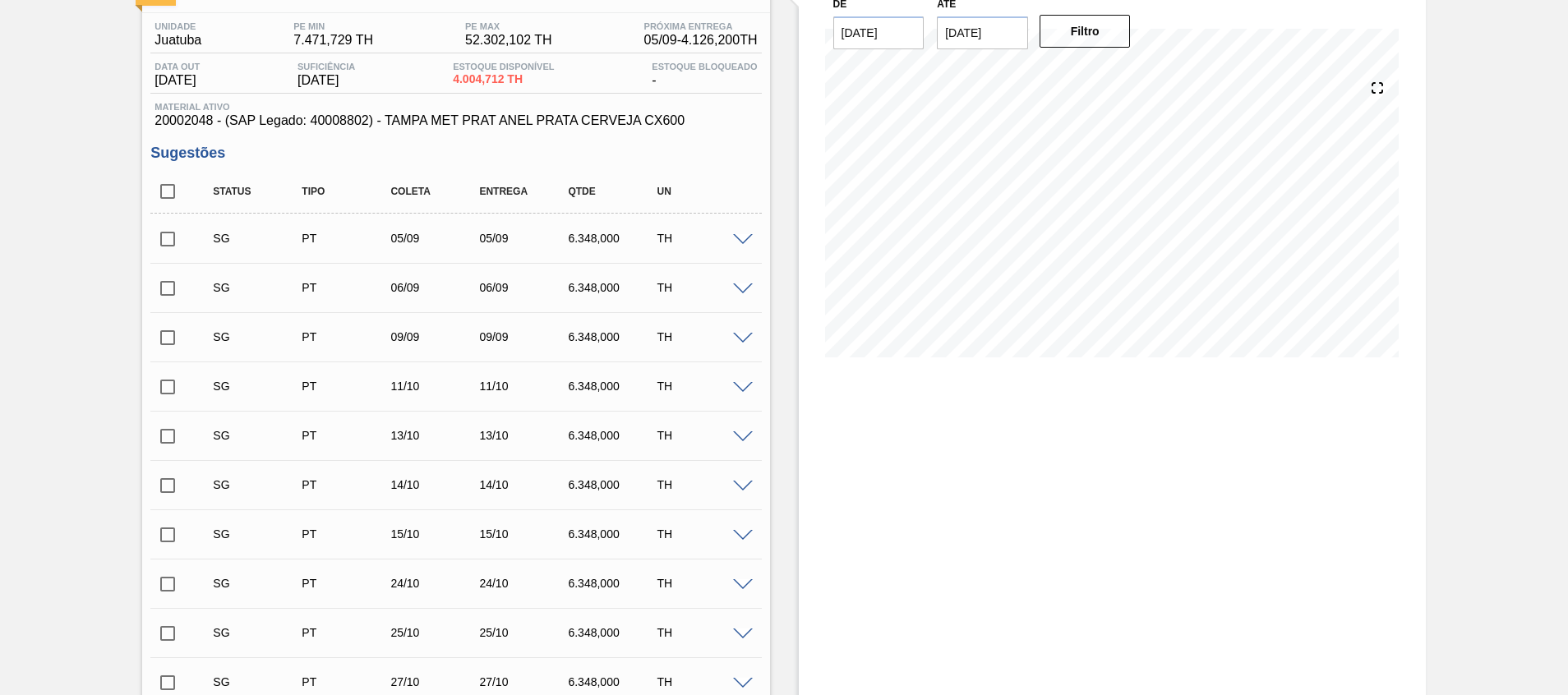
checkbox input "true"
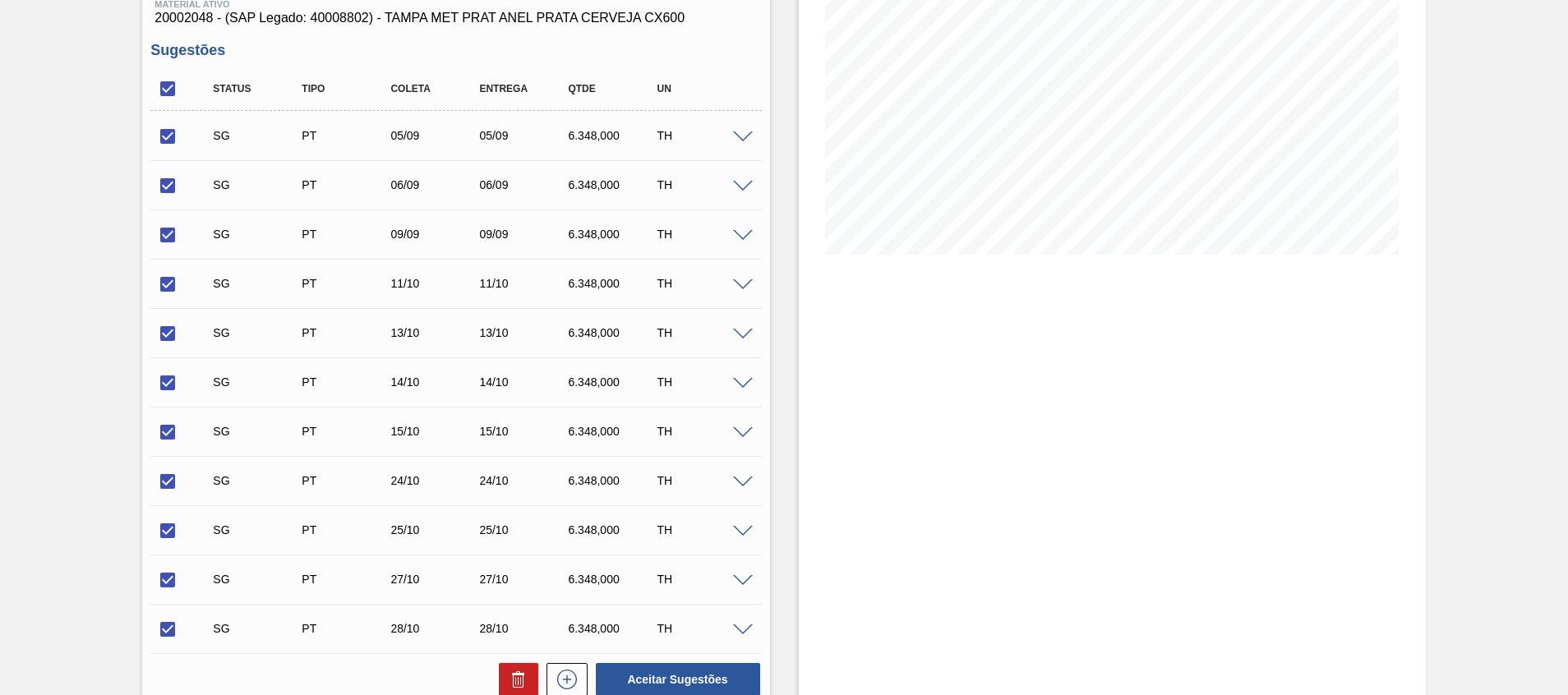
scroll to position [370, 0]
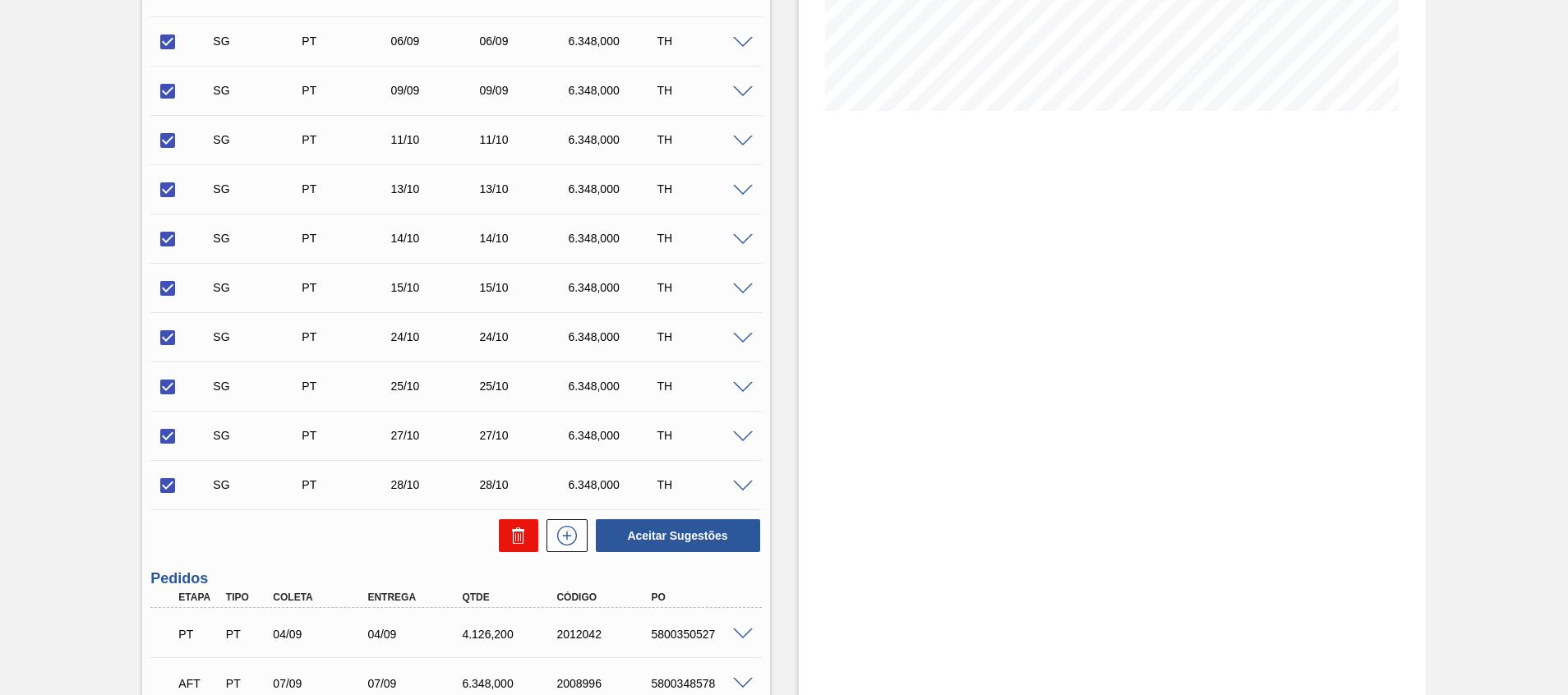
click at [528, 534] on button at bounding box center [518, 535] width 40 height 33
checkbox input "false"
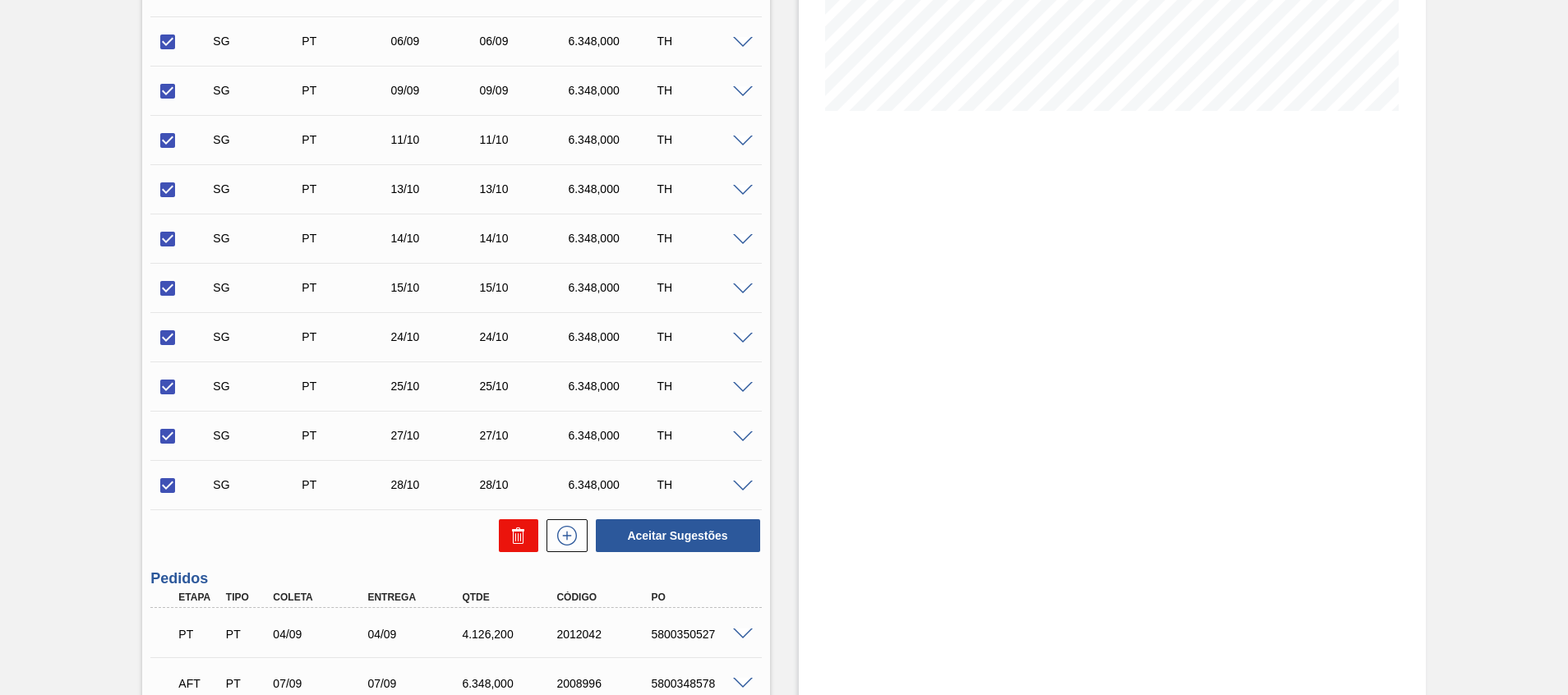
checkbox input "false"
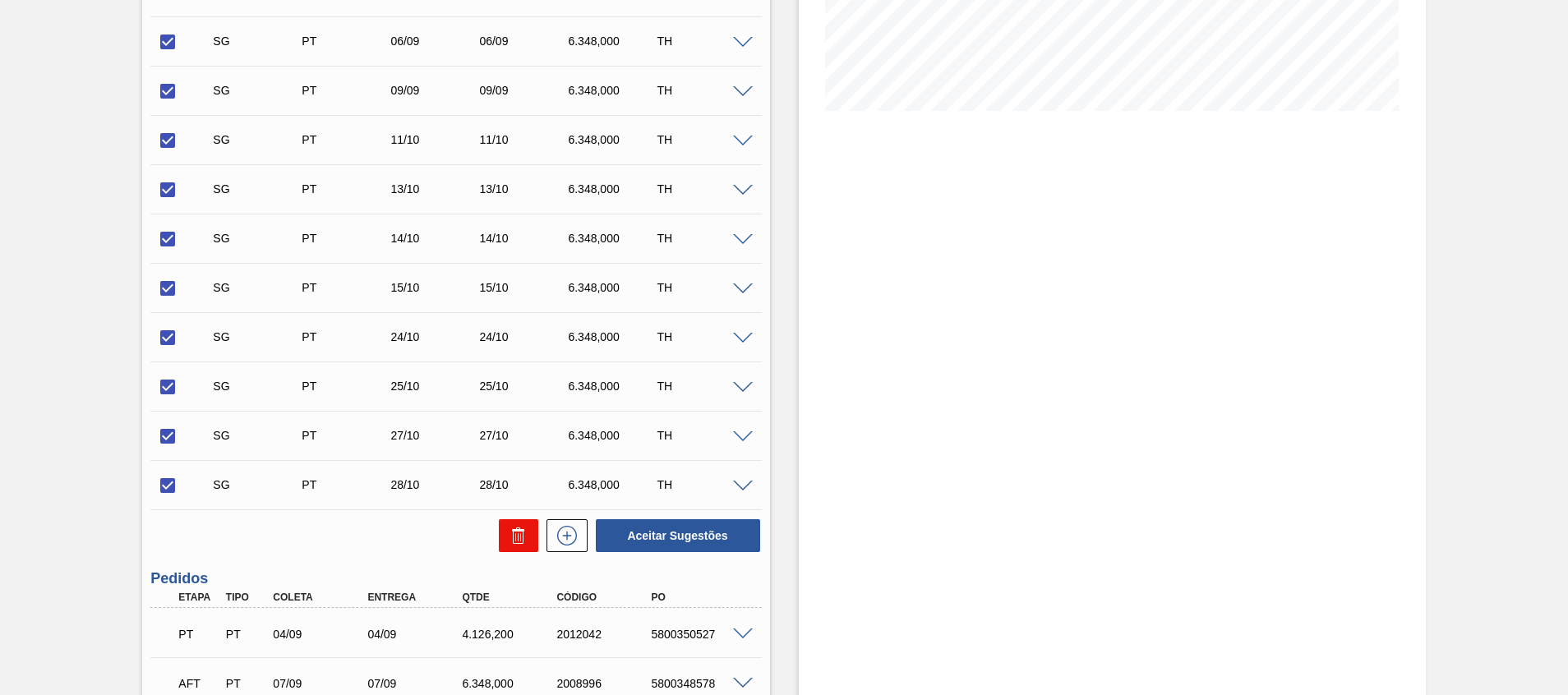
checkbox input "false"
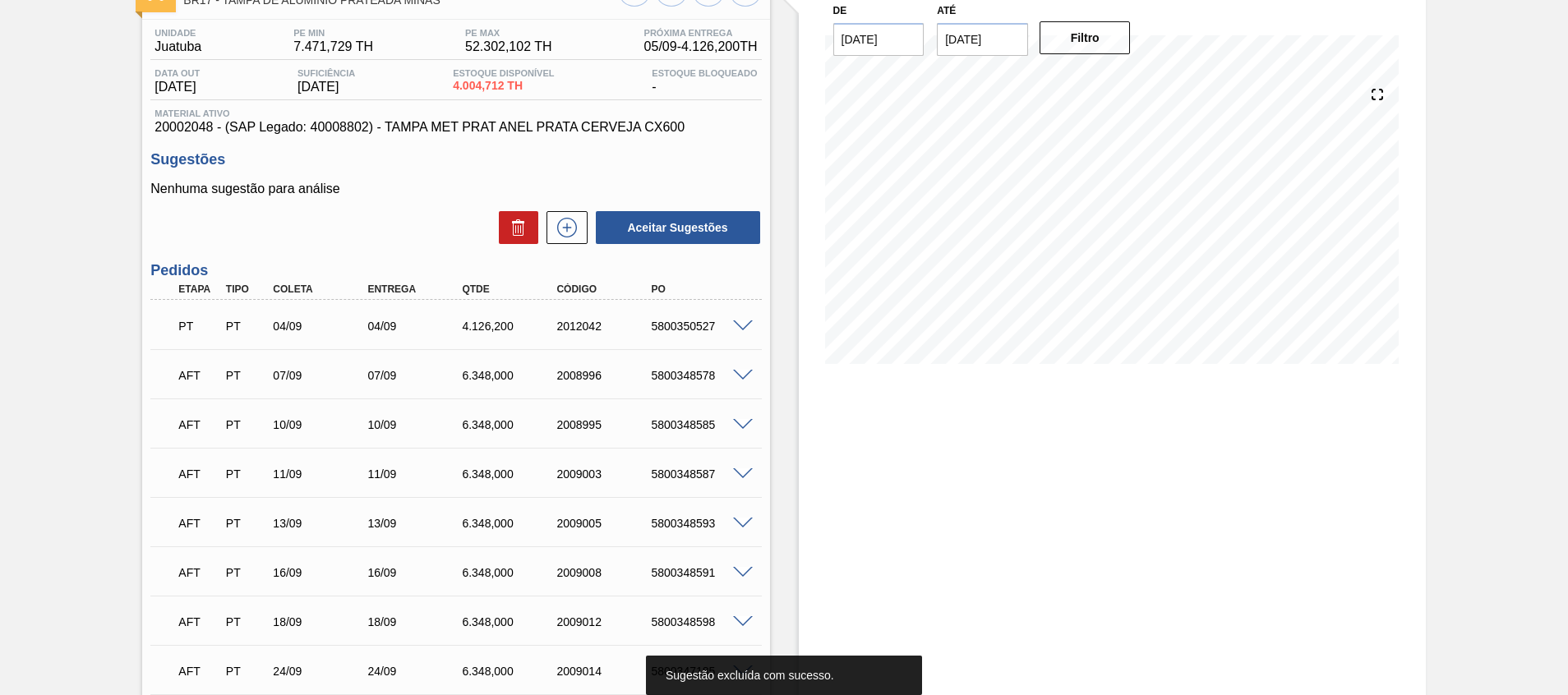
scroll to position [0, 0]
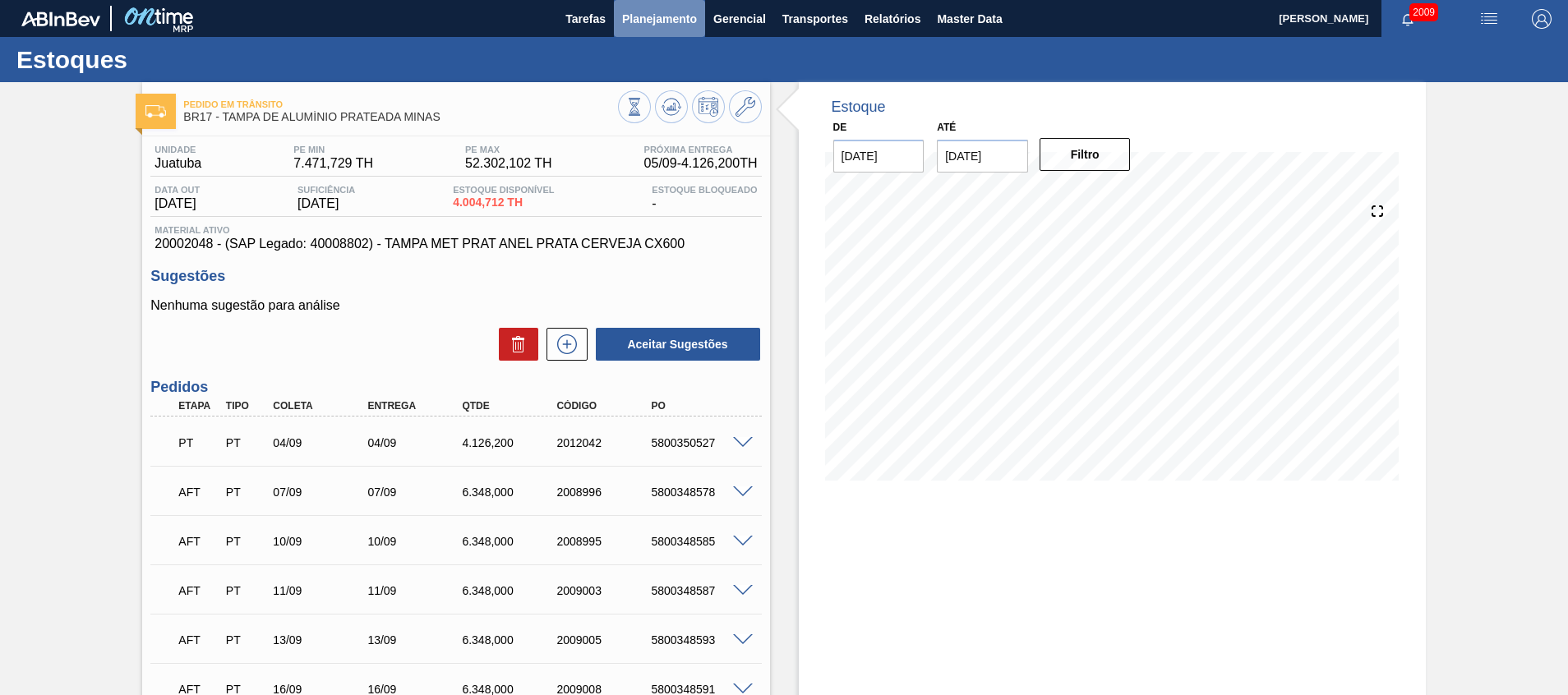
click at [661, 14] on span "Planejamento" at bounding box center [659, 19] width 75 height 20
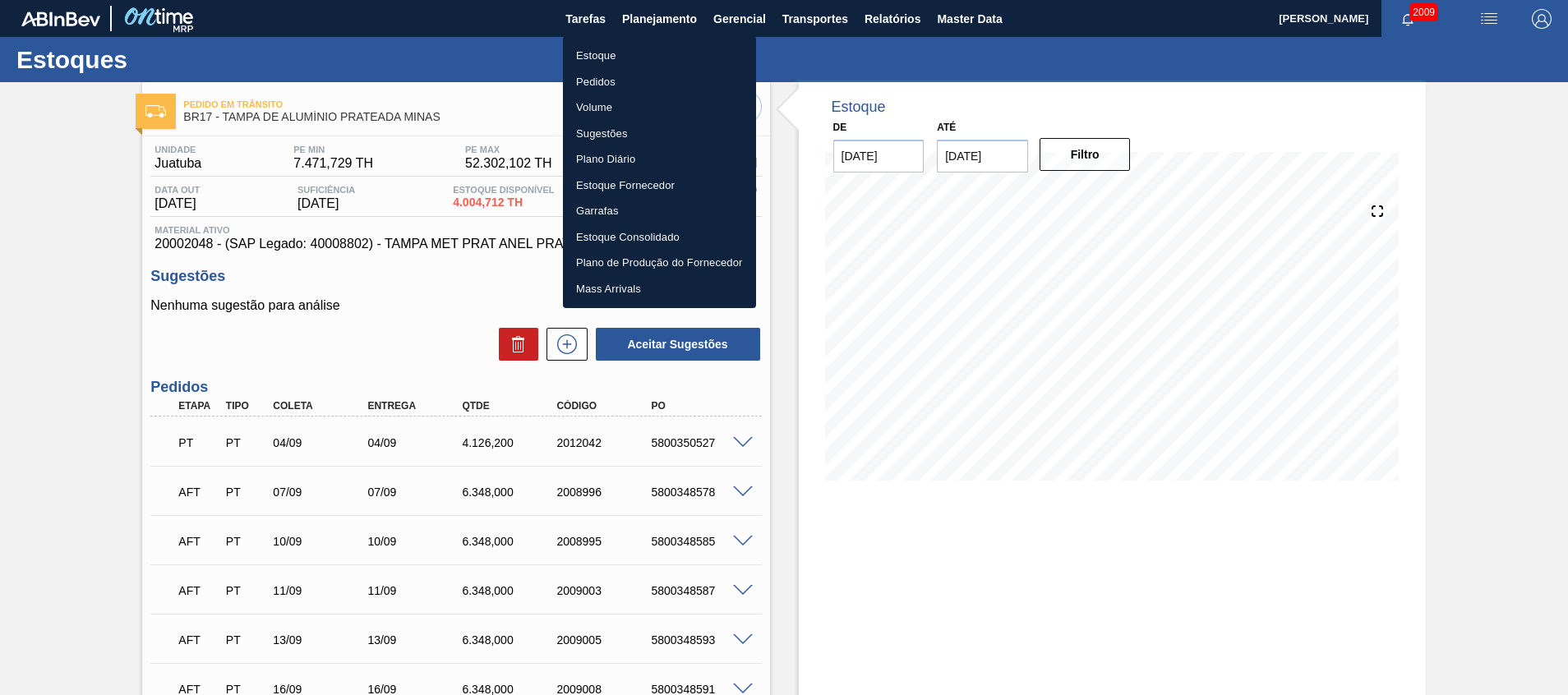
click at [632, 75] on li "Pedidos" at bounding box center [659, 82] width 193 height 26
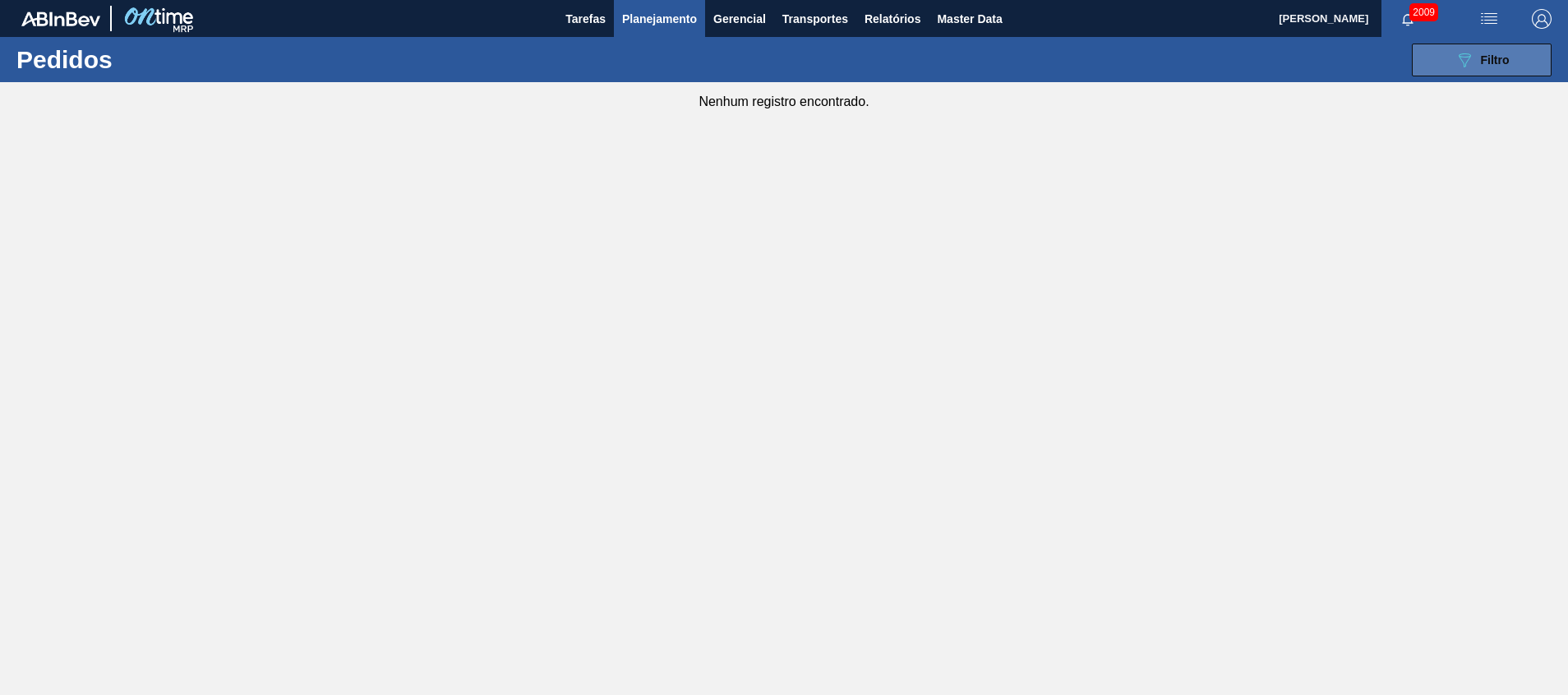
click at [1478, 68] on div "089F7B8B-B2A5-4AFE-B5C0-19BA573D28AC Filtro" at bounding box center [1482, 59] width 55 height 20
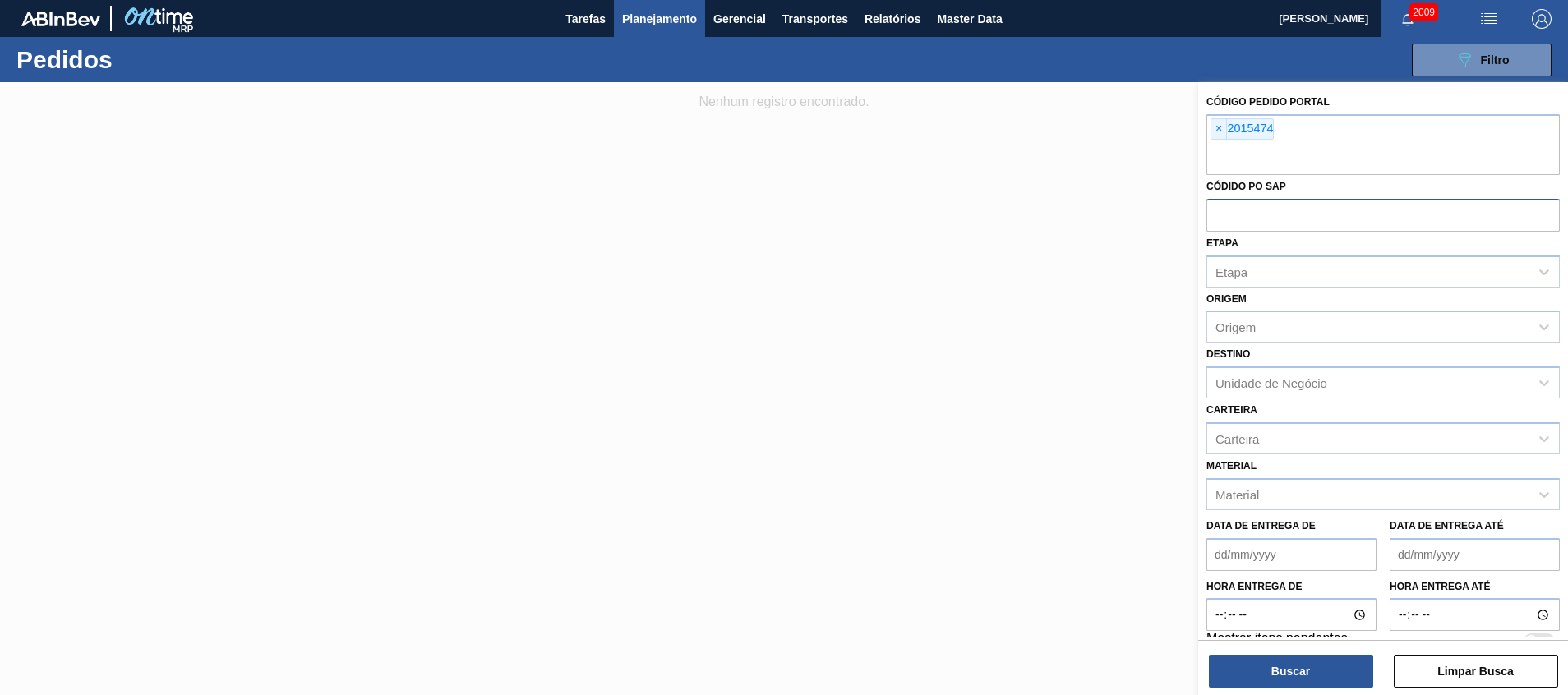
click at [1349, 213] on input "text" at bounding box center [1384, 213] width 354 height 31
paste input "5800348426"
type input "5800348426"
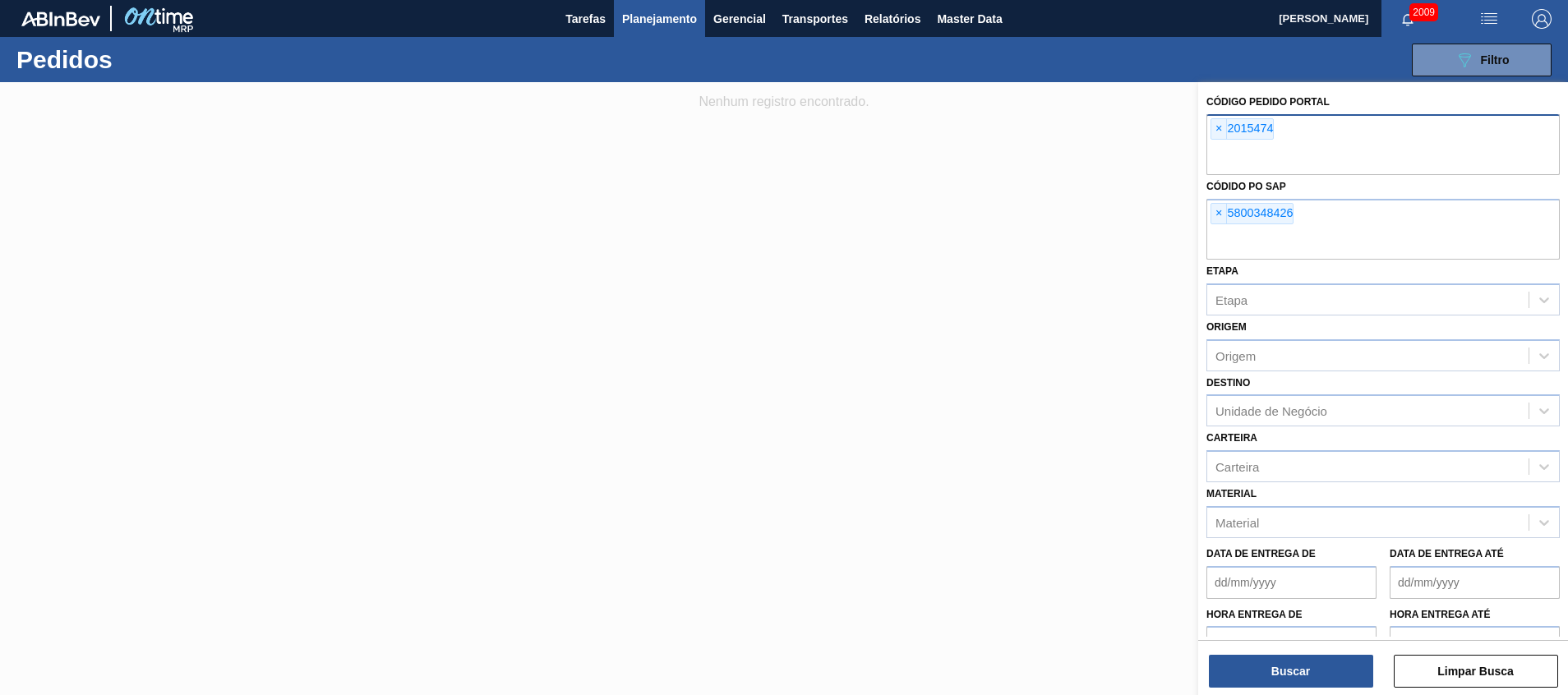
click at [1344, 144] on input "text" at bounding box center [1384, 159] width 354 height 31
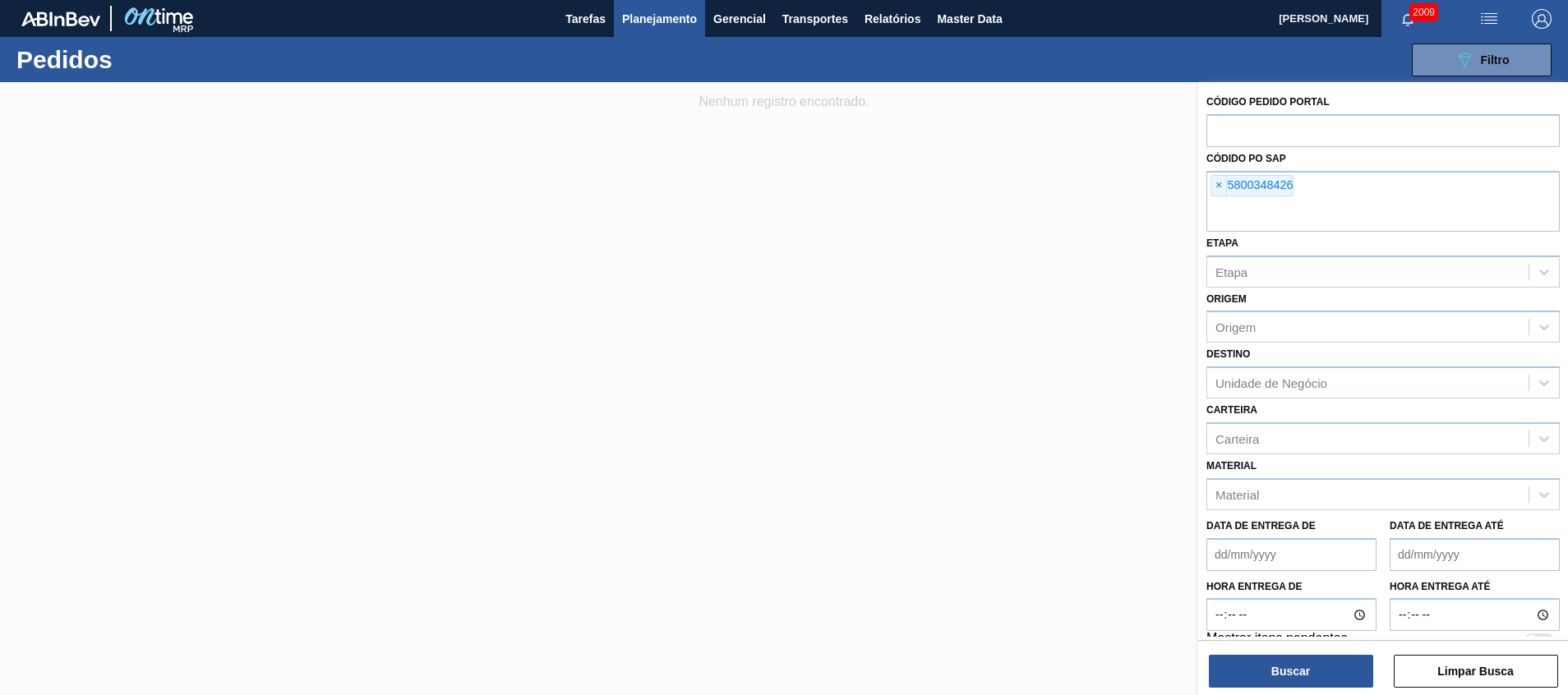
click at [1321, 649] on div "Buscar Limpar Busca" at bounding box center [1383, 663] width 370 height 46
click at [1318, 658] on button "Buscar" at bounding box center [1291, 671] width 165 height 33
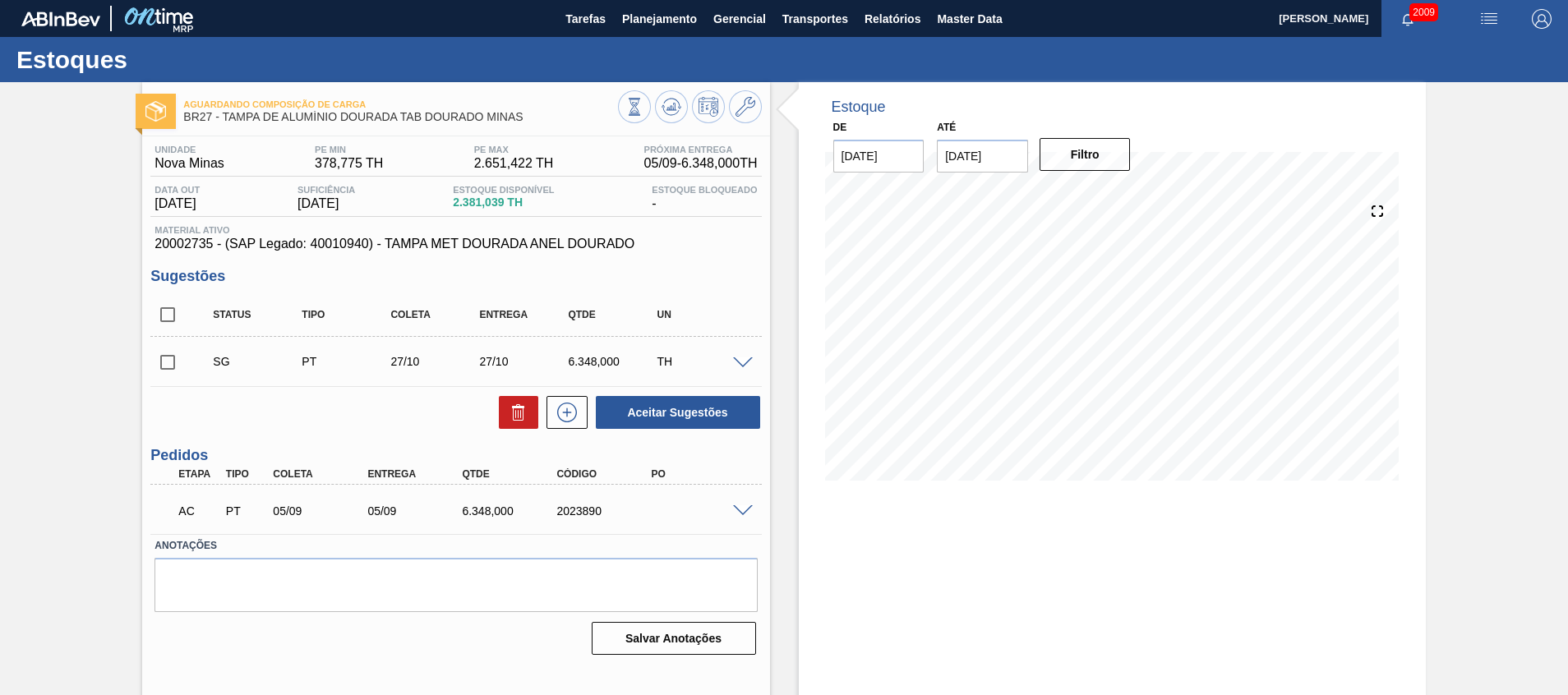
click at [745, 510] on span at bounding box center [742, 511] width 20 height 12
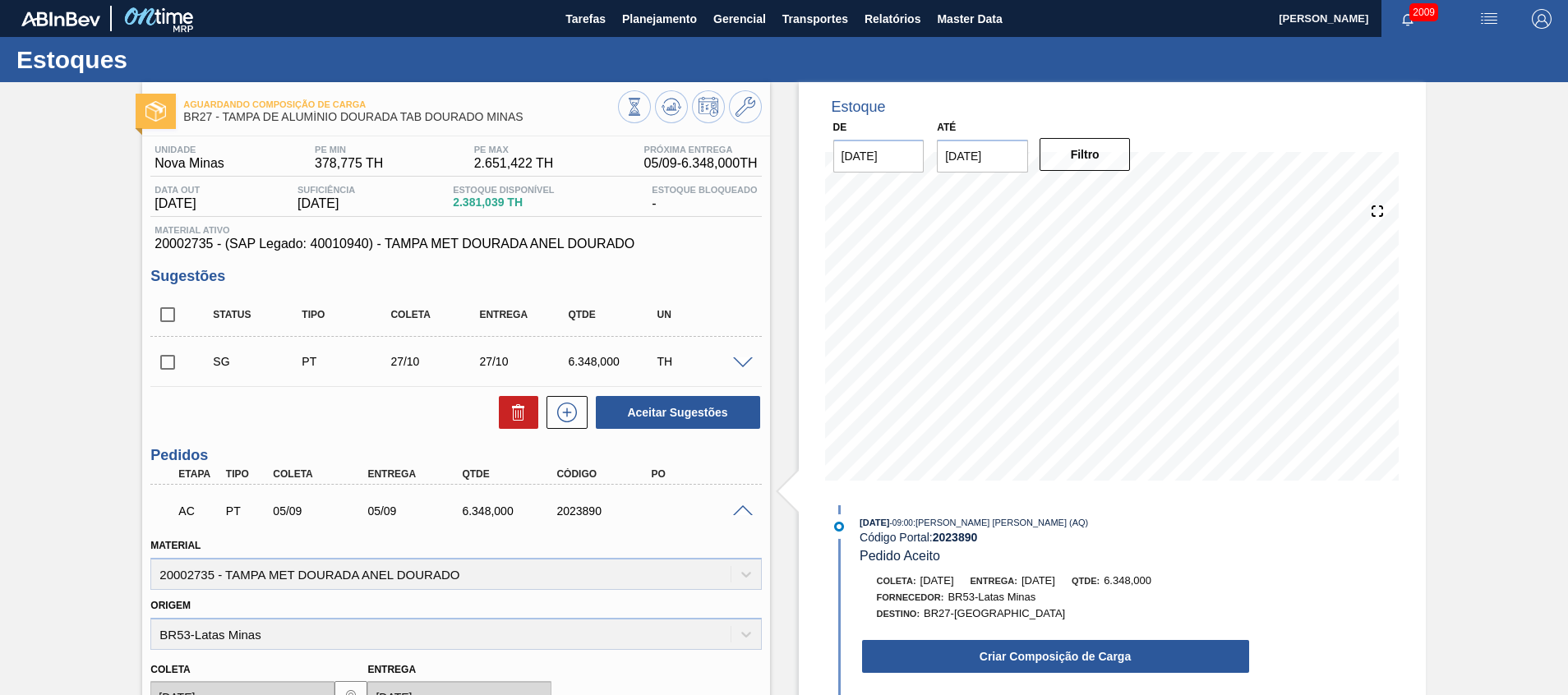
scroll to position [20, 0]
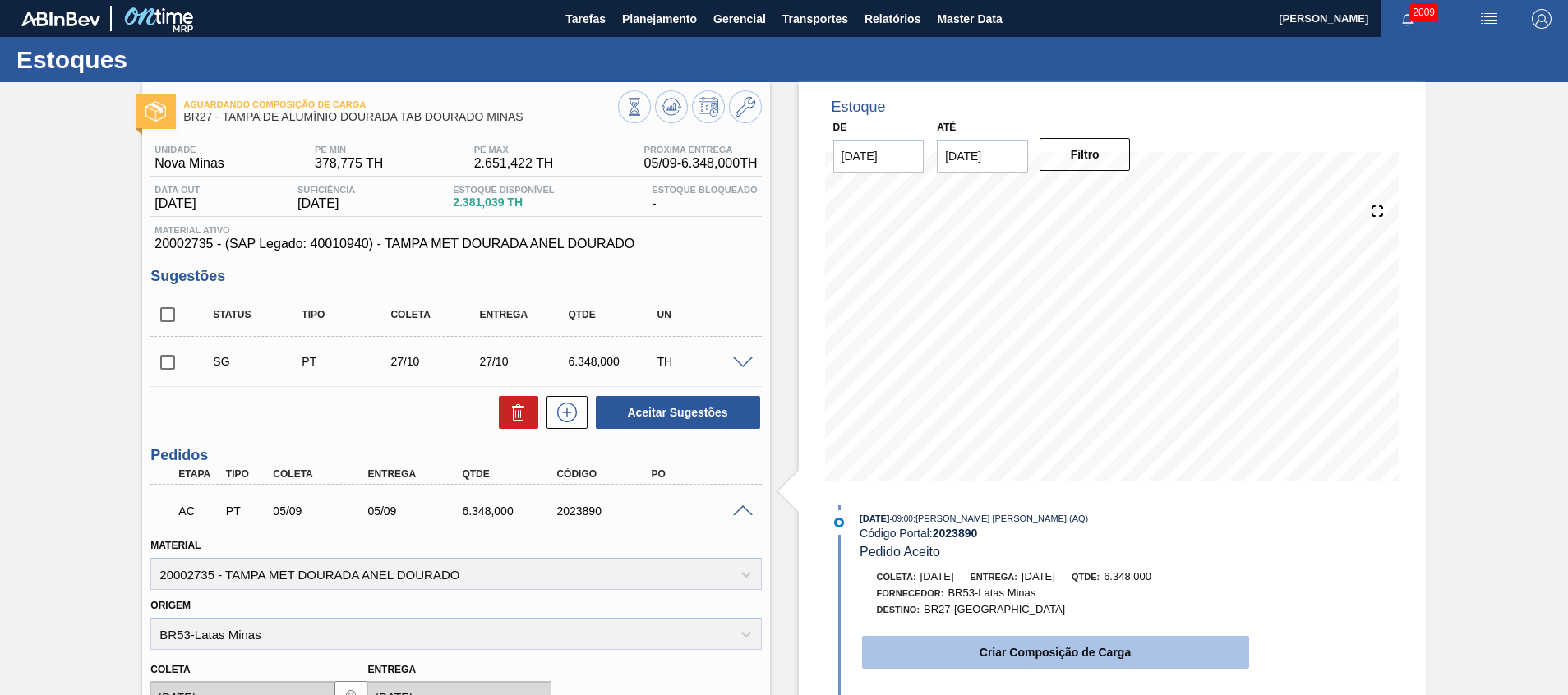
click at [926, 640] on button "Criar Composição de Carga" at bounding box center [1056, 652] width 388 height 33
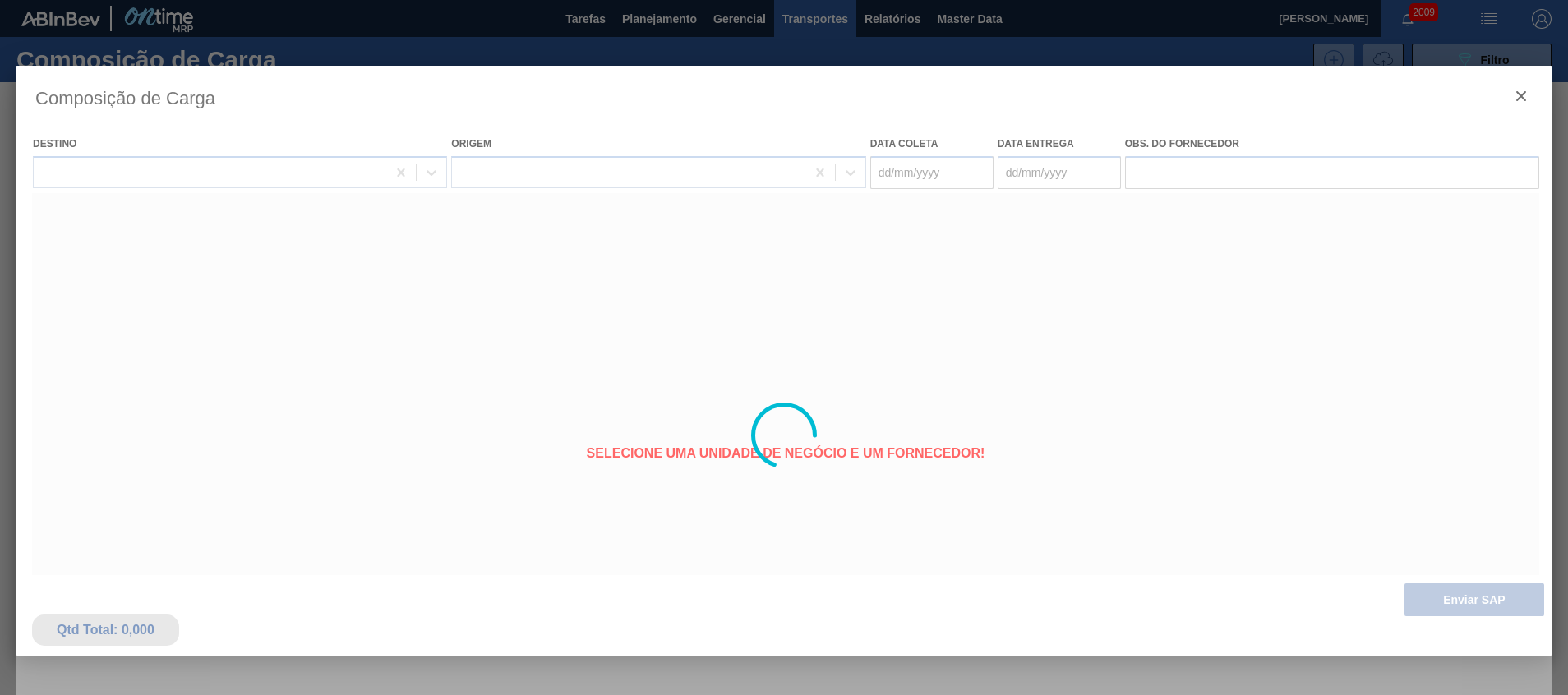
type coleta "05/09/2025"
type entrega "05/09/2025"
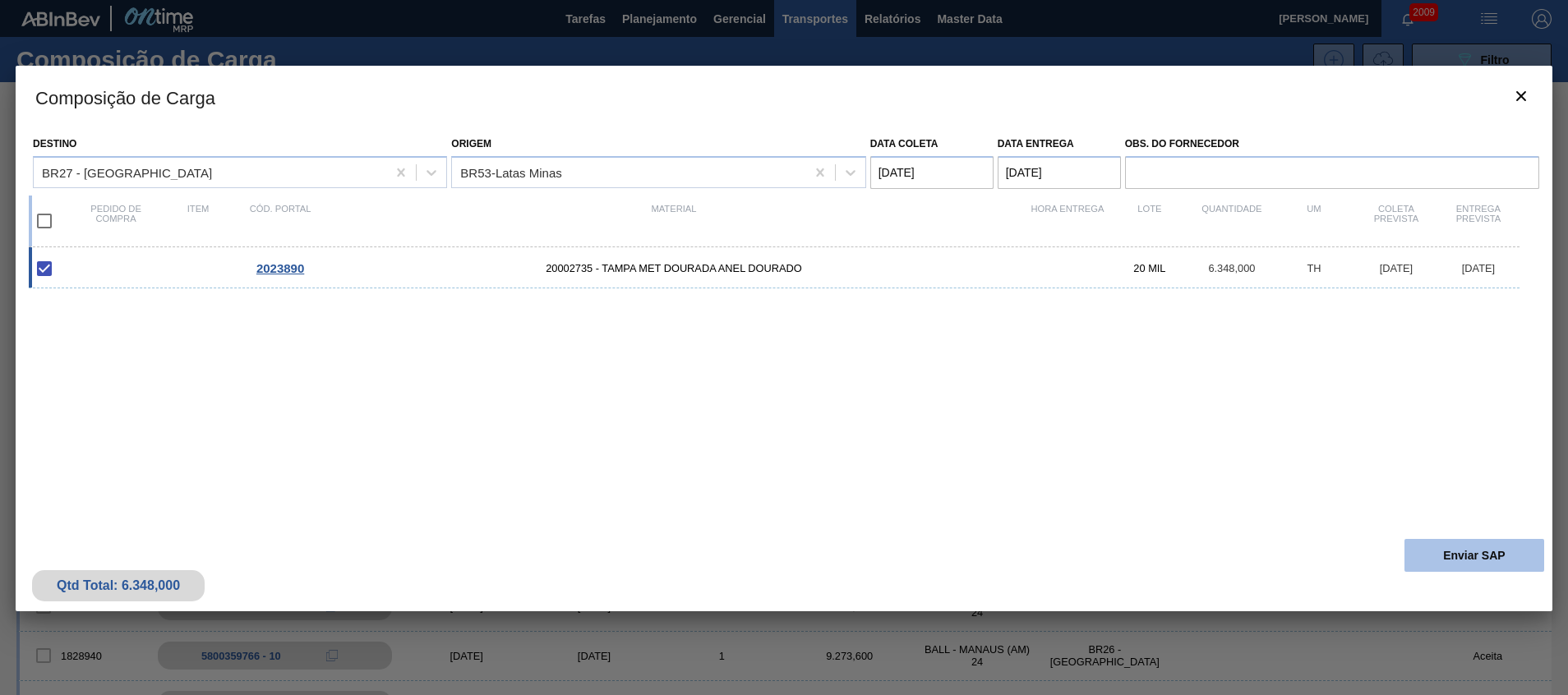
click at [1442, 550] on button "Enviar SAP" at bounding box center [1474, 555] width 140 height 33
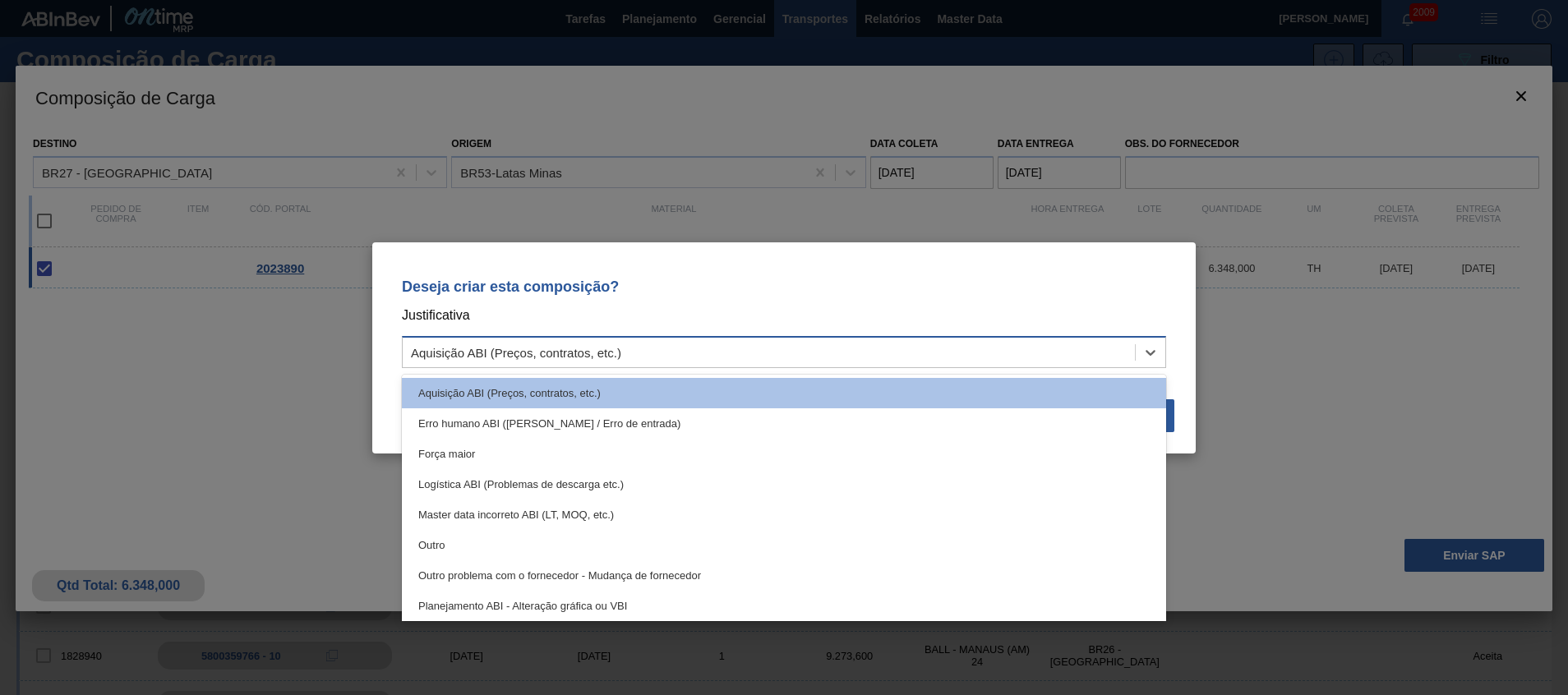
click at [989, 361] on div "Aquisição ABI (Preços, contratos, etc.)" at bounding box center [768, 352] width 733 height 24
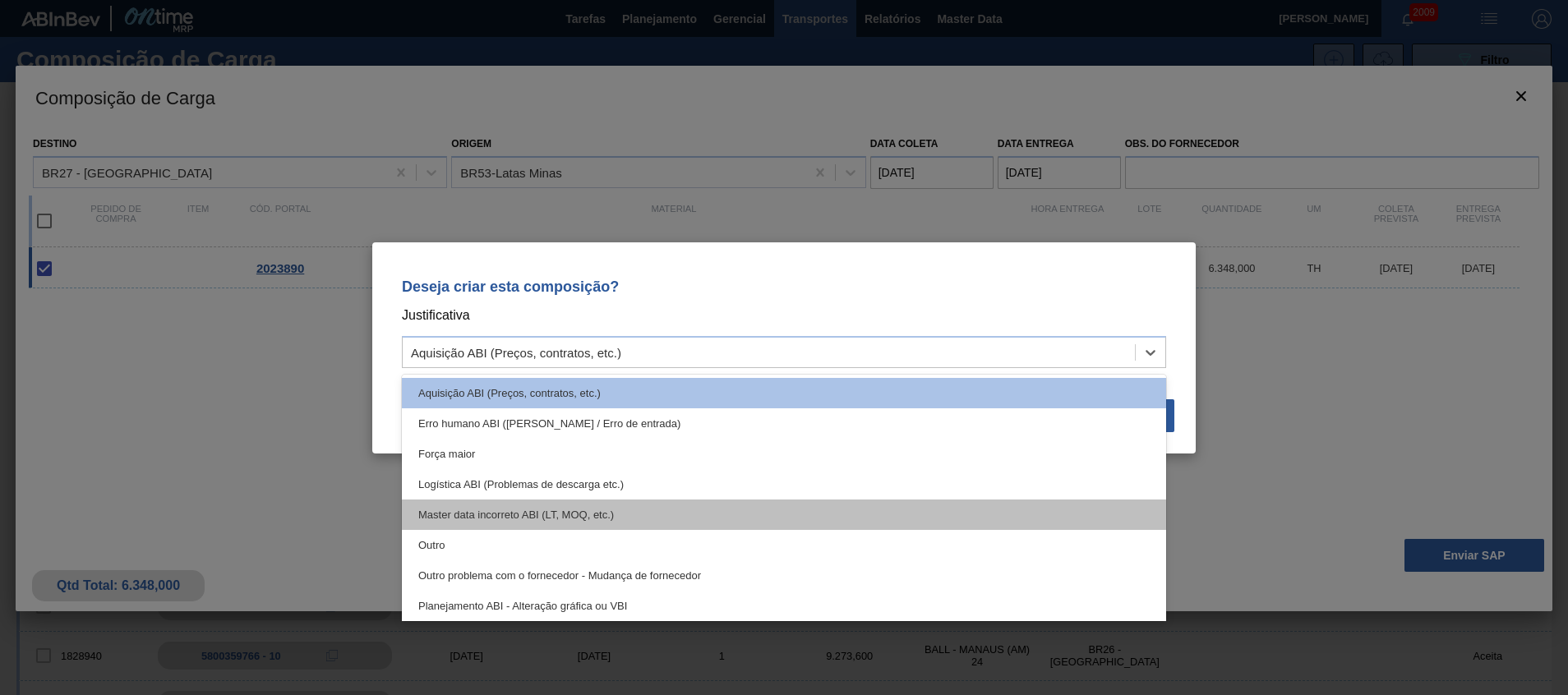
click at [876, 525] on div "Master data incorreto ABI (LT, MOQ, etc.)" at bounding box center [784, 514] width 765 height 30
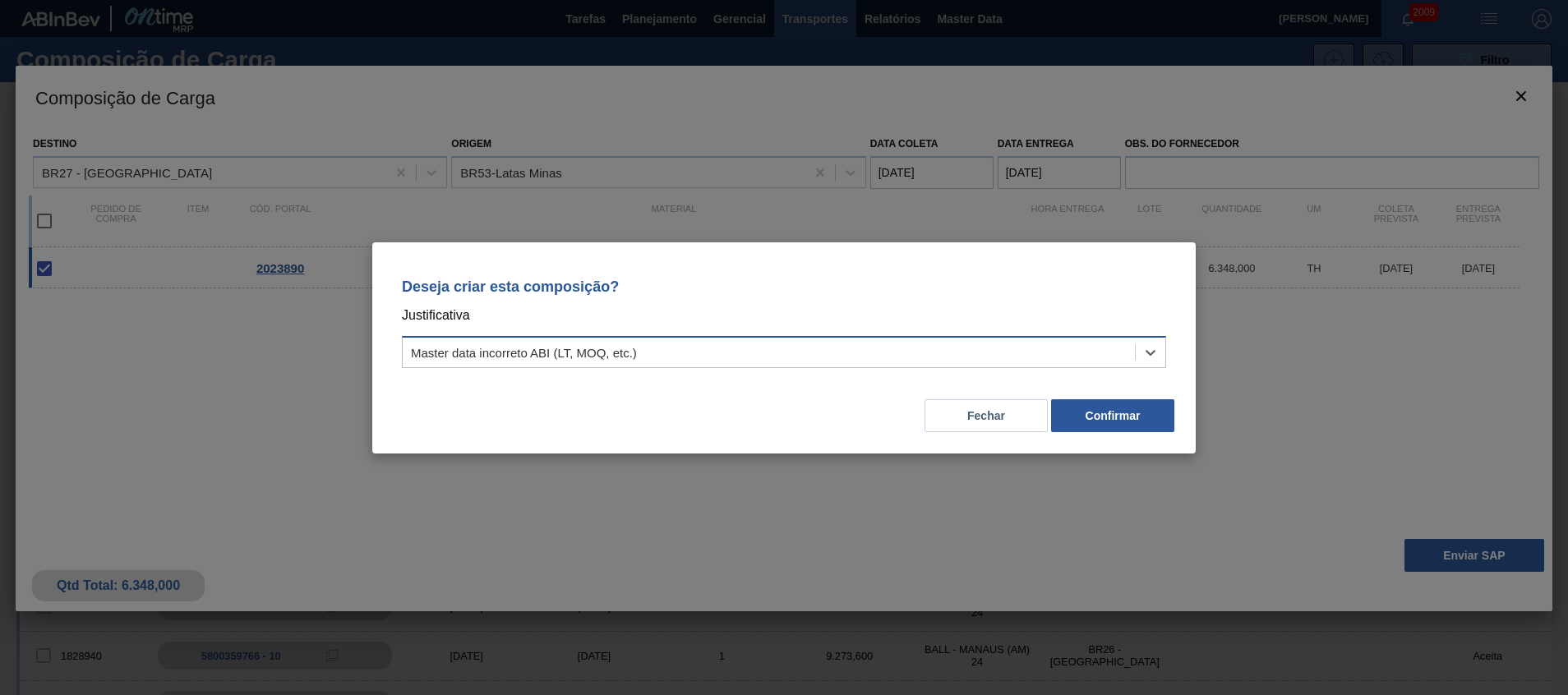
drag, startPoint x: 1069, startPoint y: 375, endPoint x: 1064, endPoint y: 340, distance: 35.4
click at [1069, 374] on div "Deseja criar esta composição? Justificativa option Master data incorreto ABI (L…" at bounding box center [784, 320] width 784 height 116
click at [1064, 339] on div "Master data incorreto ABI (LT, MOQ, etc.)" at bounding box center [784, 352] width 765 height 32
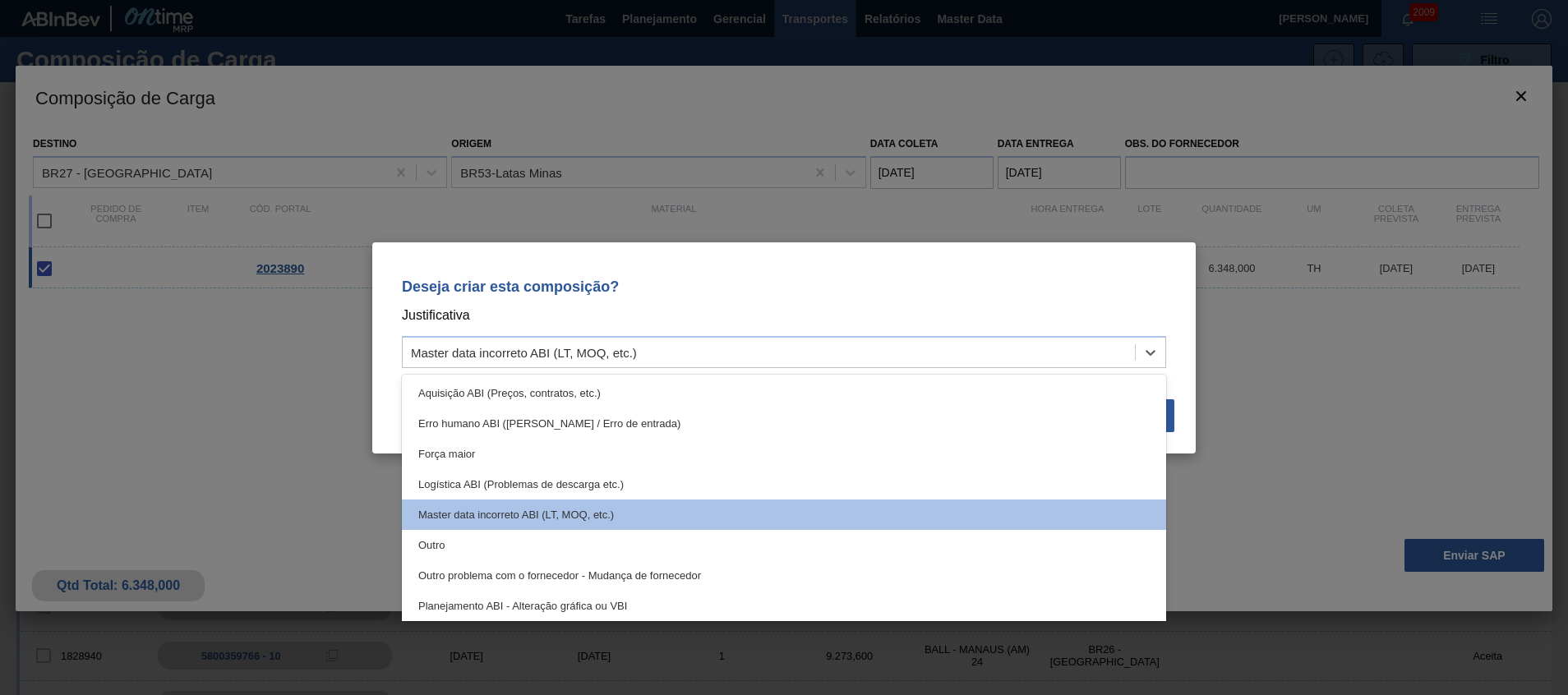
click at [914, 551] on div "Outro" at bounding box center [784, 545] width 765 height 30
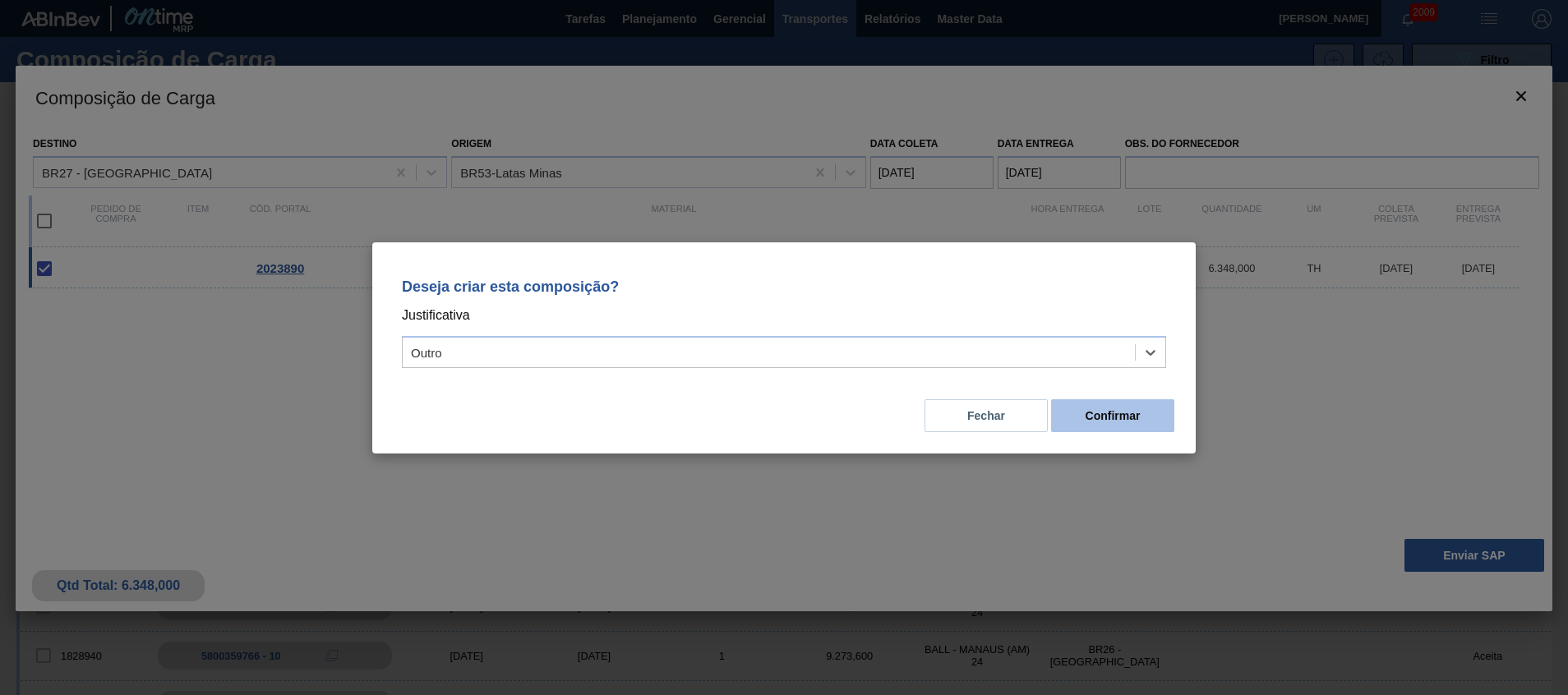
click at [1108, 405] on button "Confirmar" at bounding box center [1113, 416] width 123 height 33
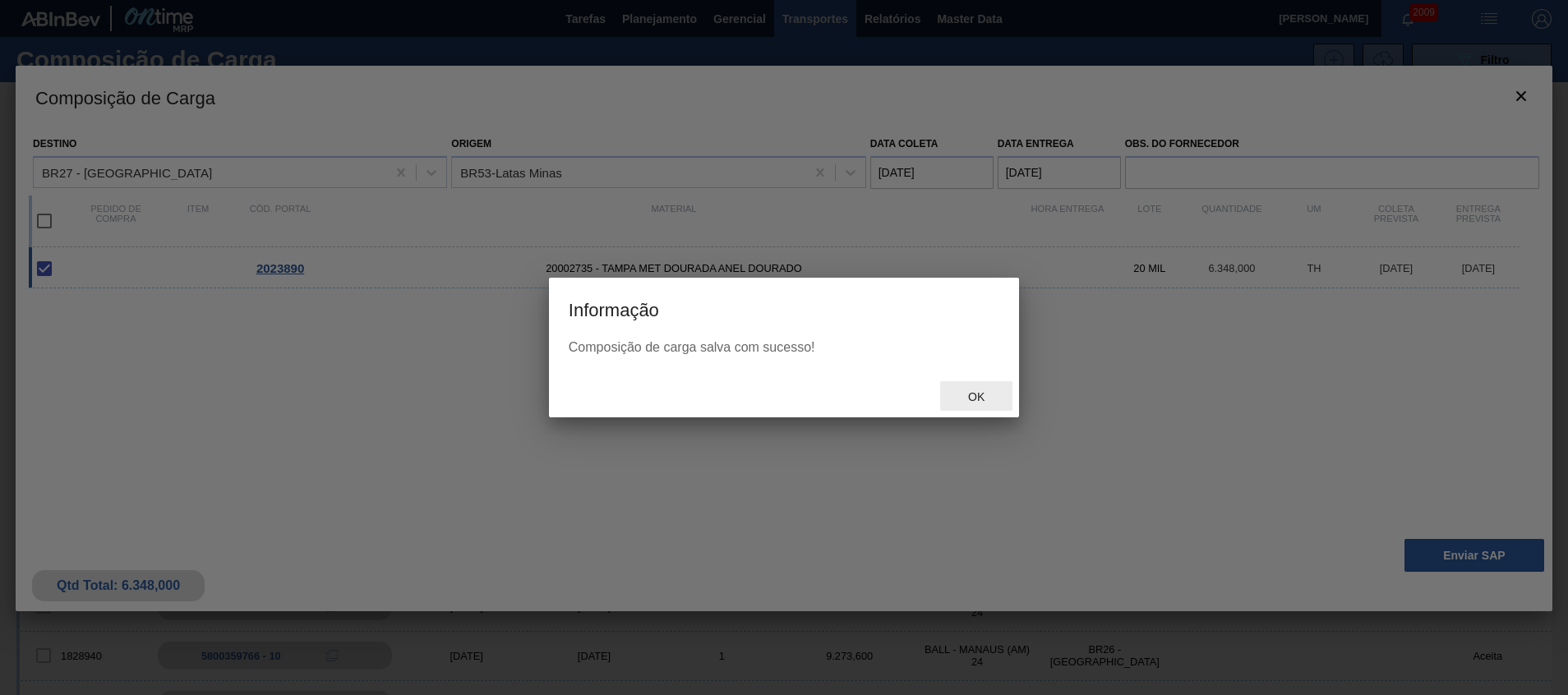
click at [999, 398] on div "Ok" at bounding box center [976, 396] width 72 height 30
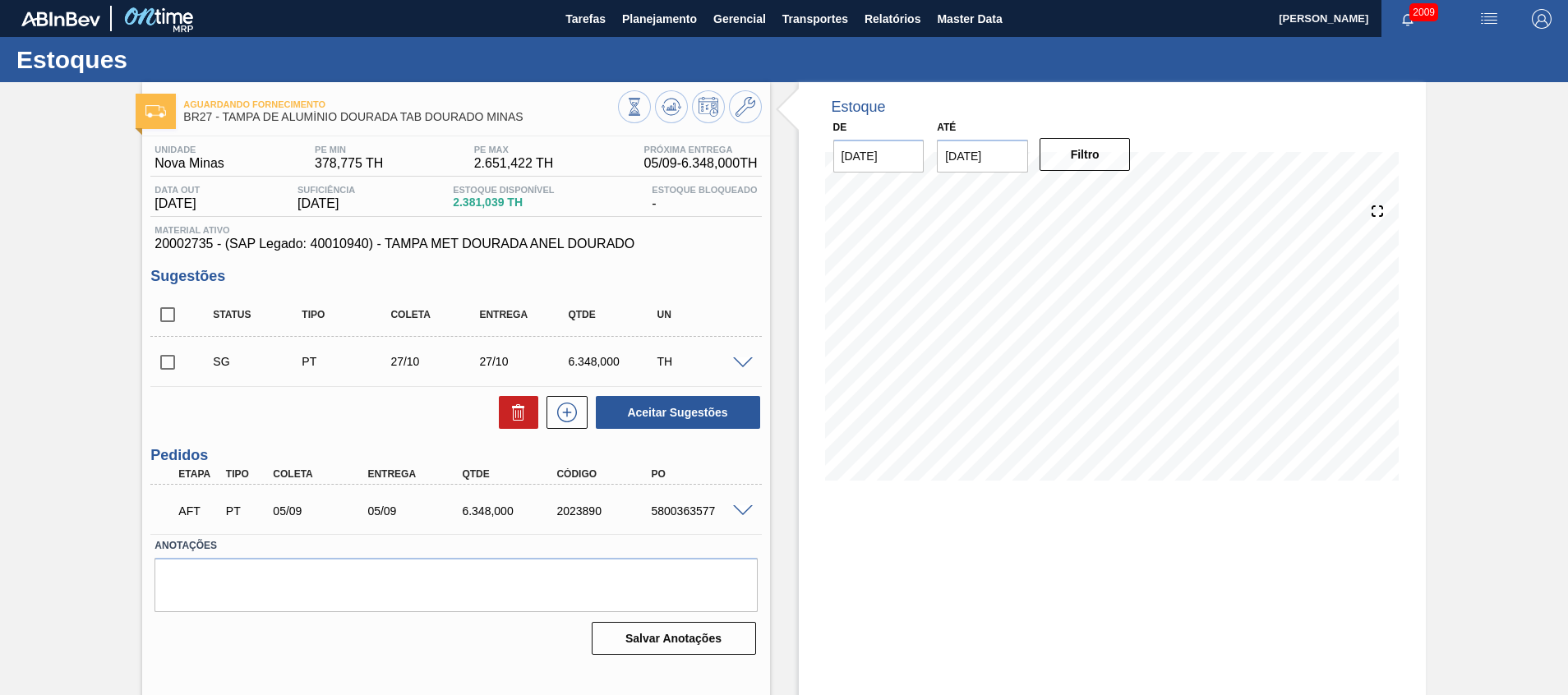
click at [654, 515] on div "5800363577" at bounding box center [700, 511] width 106 height 13
copy div "5800363577"
